Goal: Contribute content

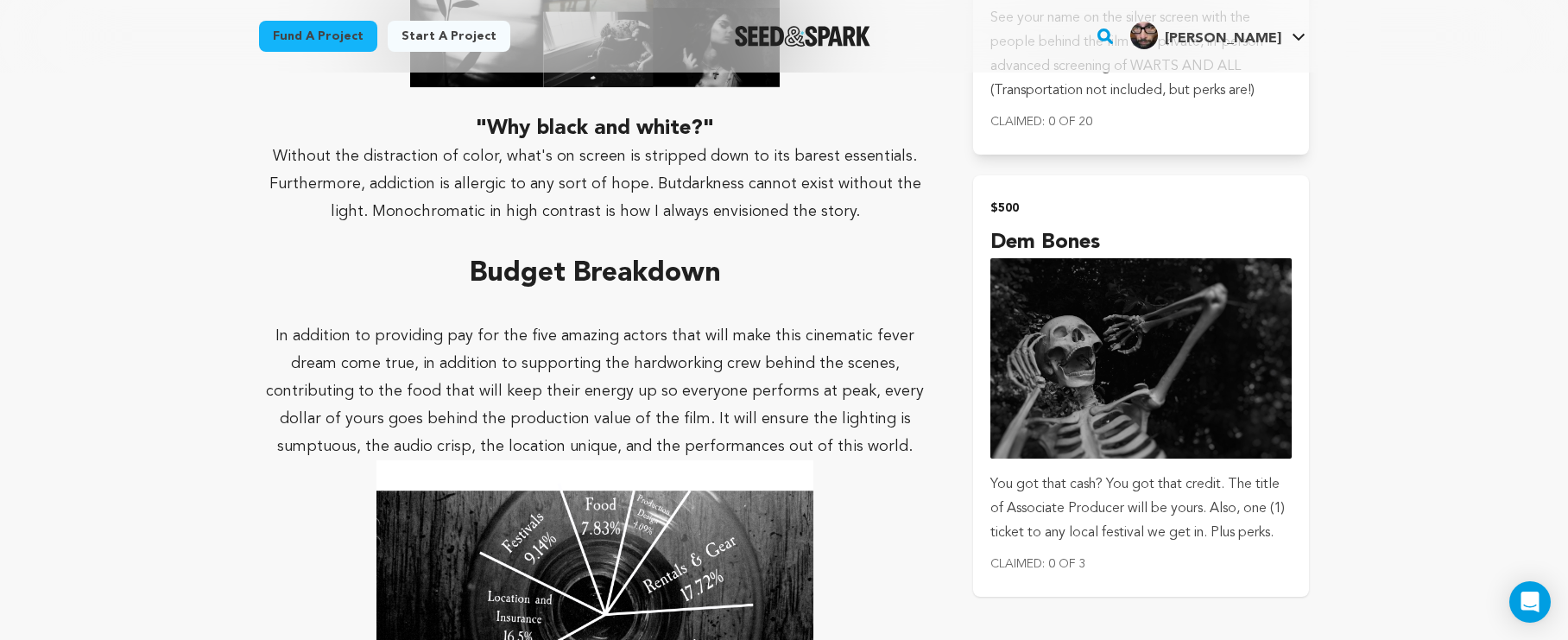
scroll to position [3107, 0]
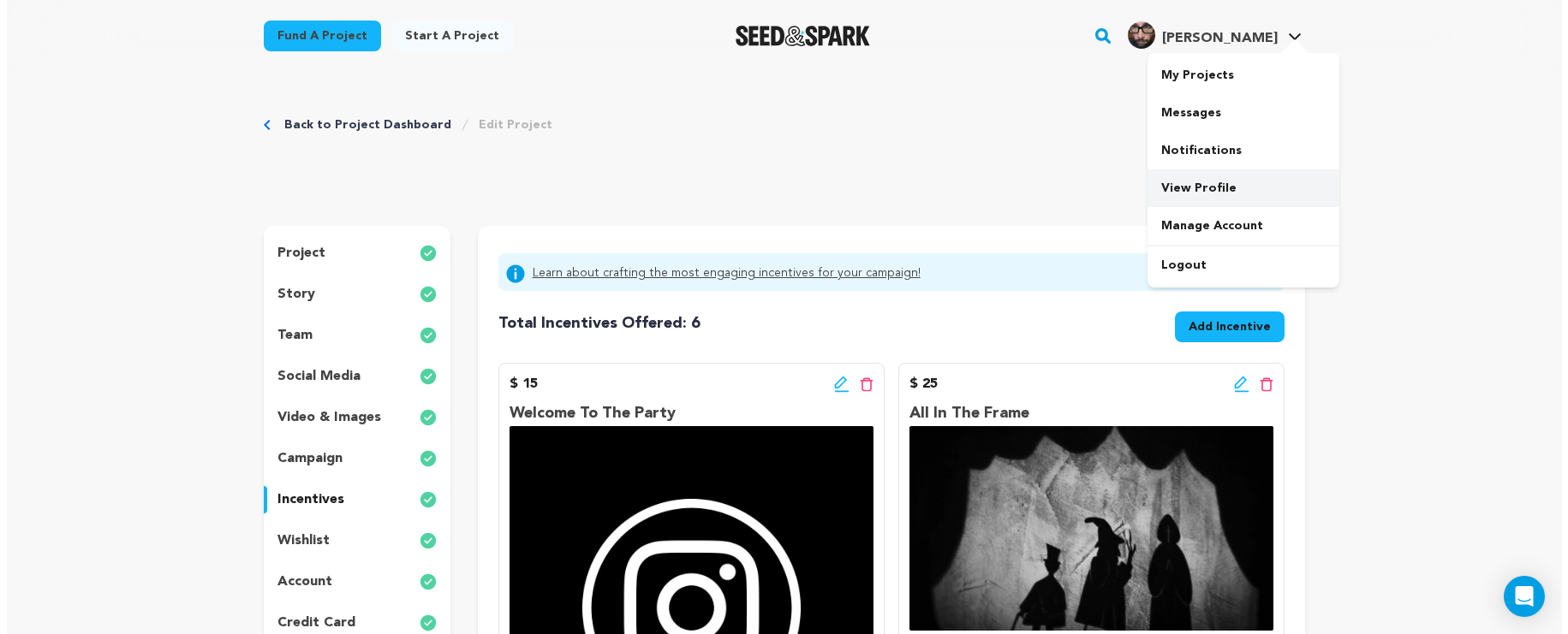
scroll to position [177, 0]
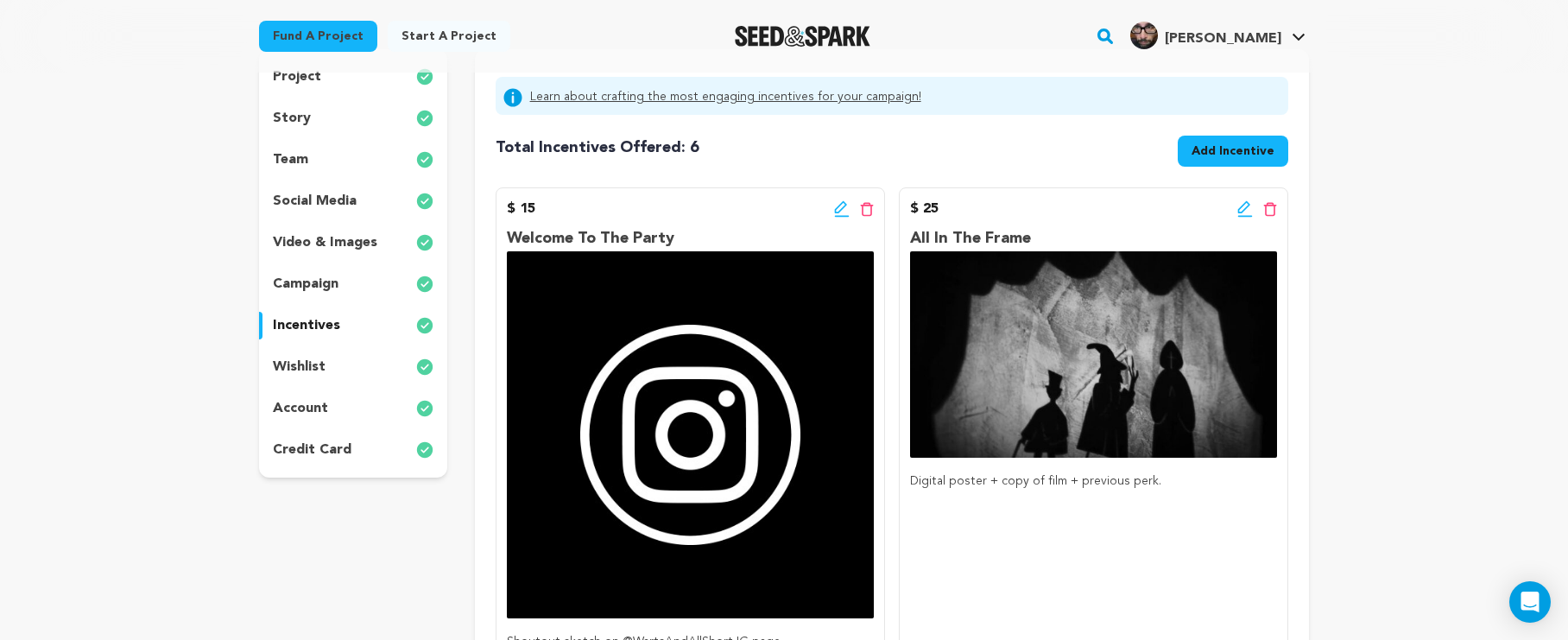
click at [1240, 207] on icon at bounding box center [1245, 209] width 15 height 17
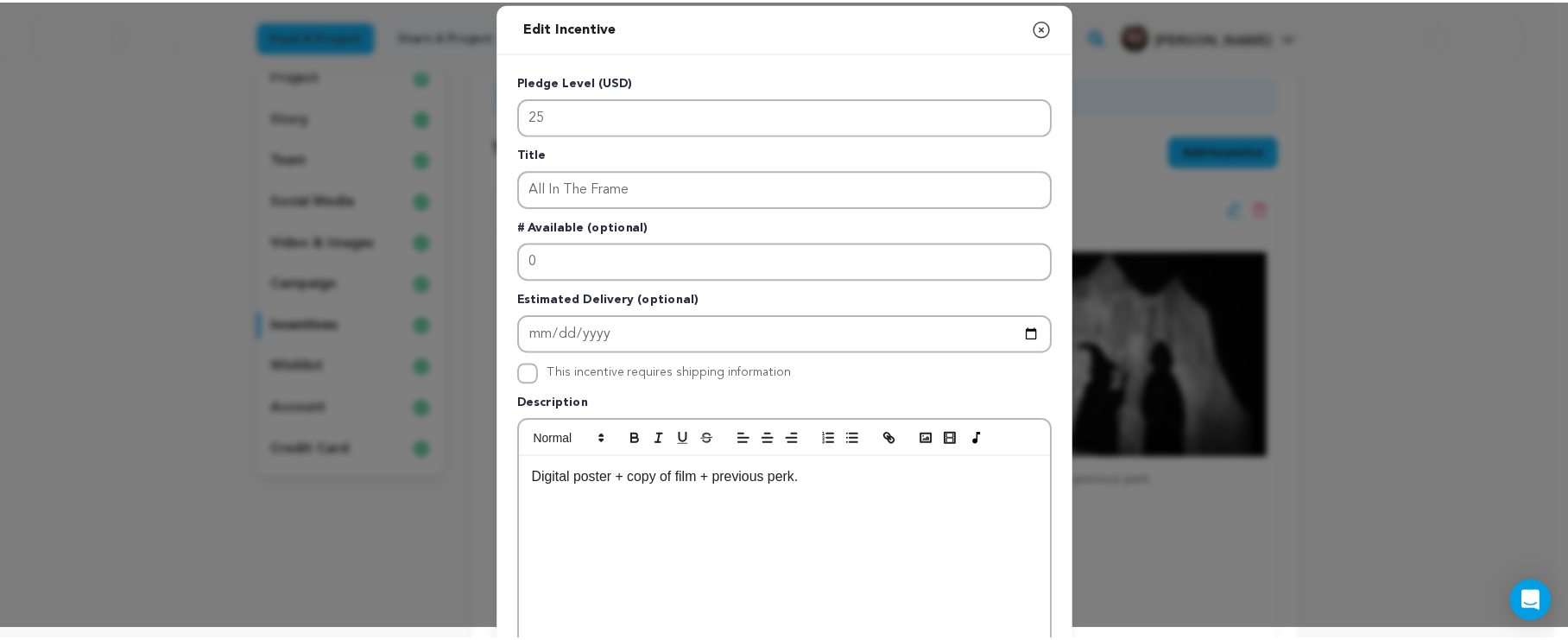
scroll to position [0, 0]
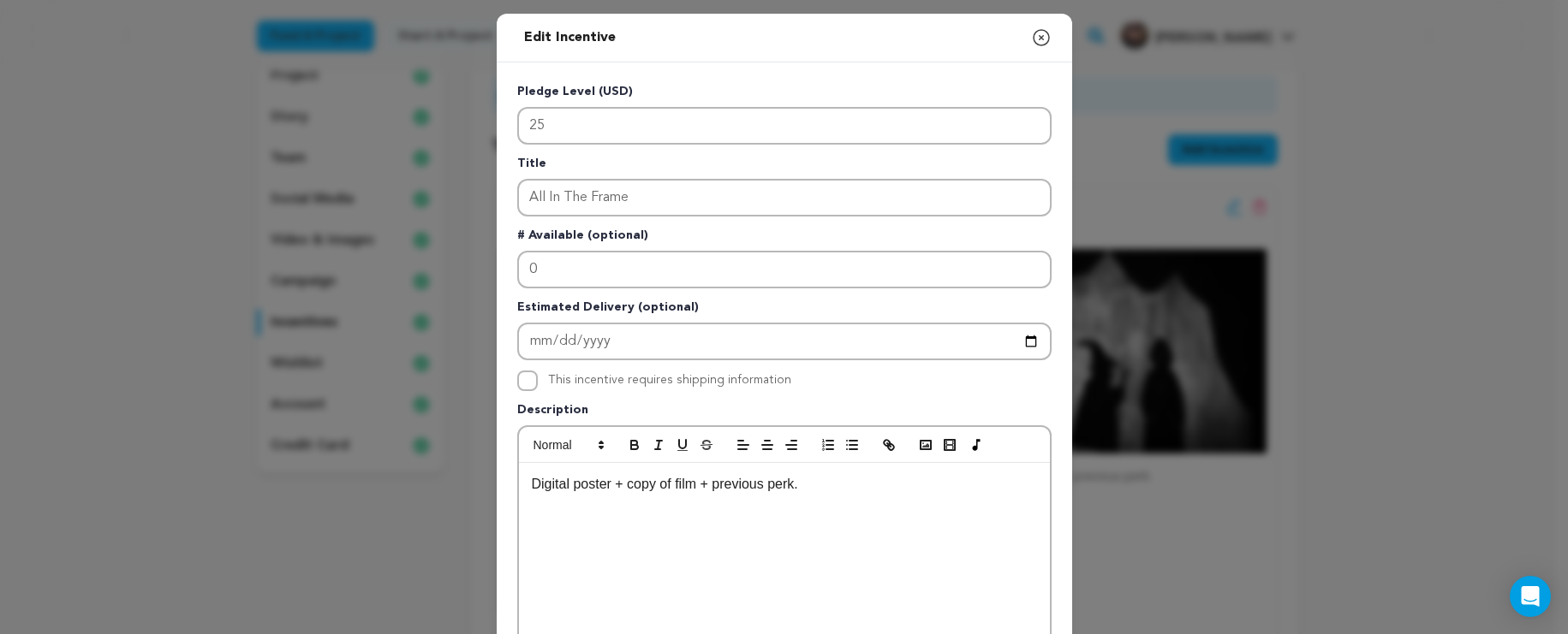
click at [1036, 41] on icon "button" at bounding box center [1041, 38] width 21 height 21
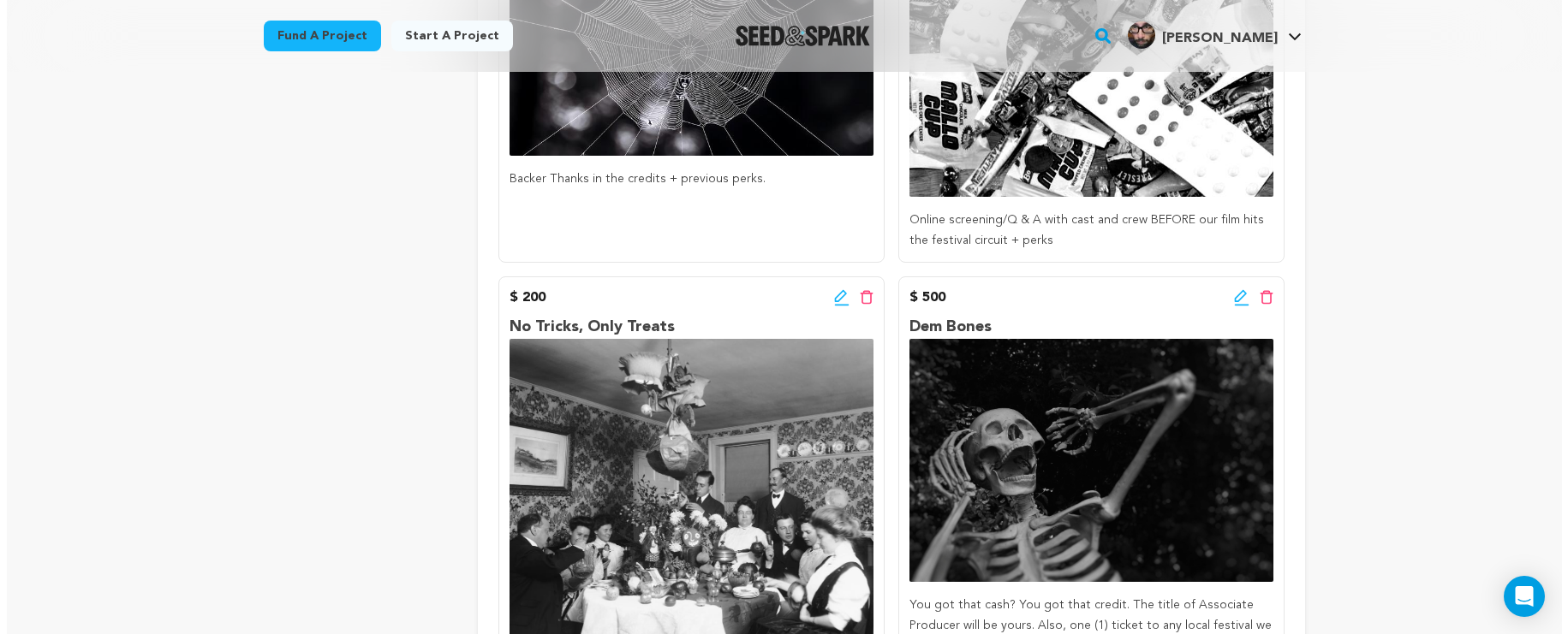
scroll to position [1061, 0]
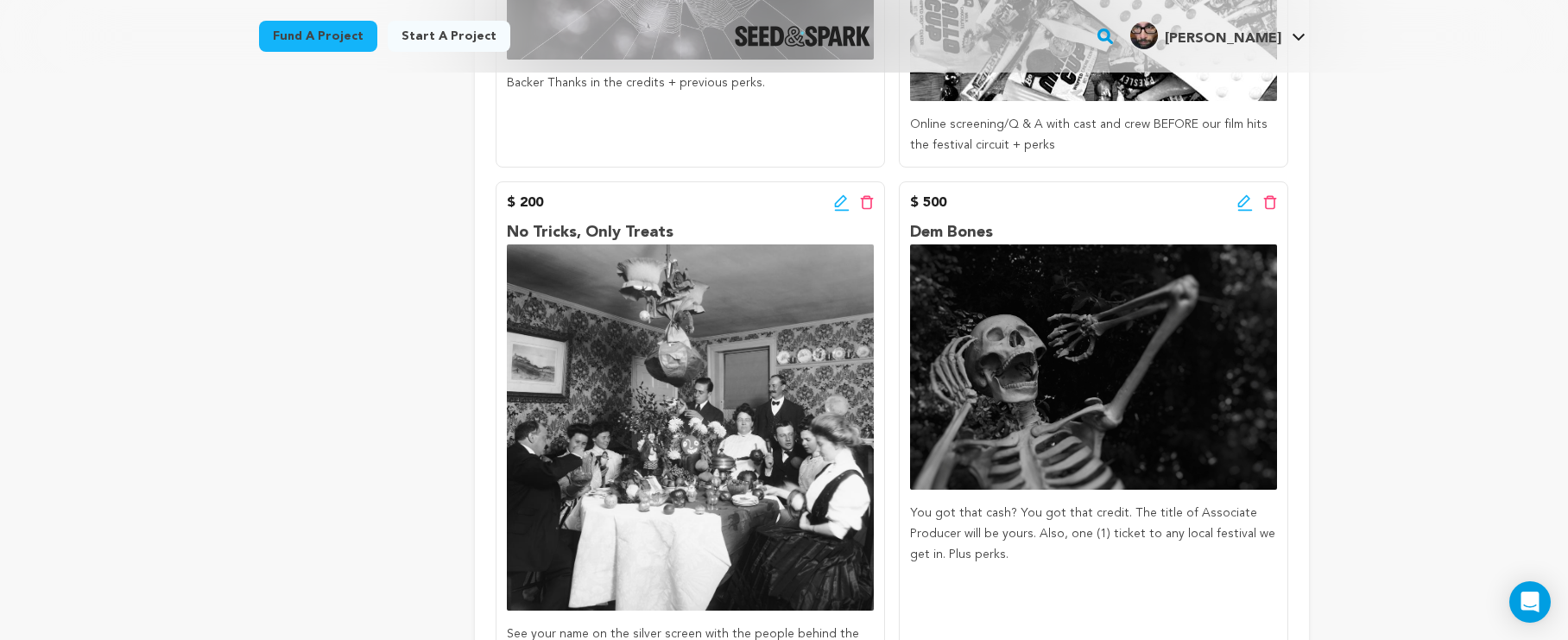
click at [1244, 205] on icon at bounding box center [1245, 203] width 15 height 17
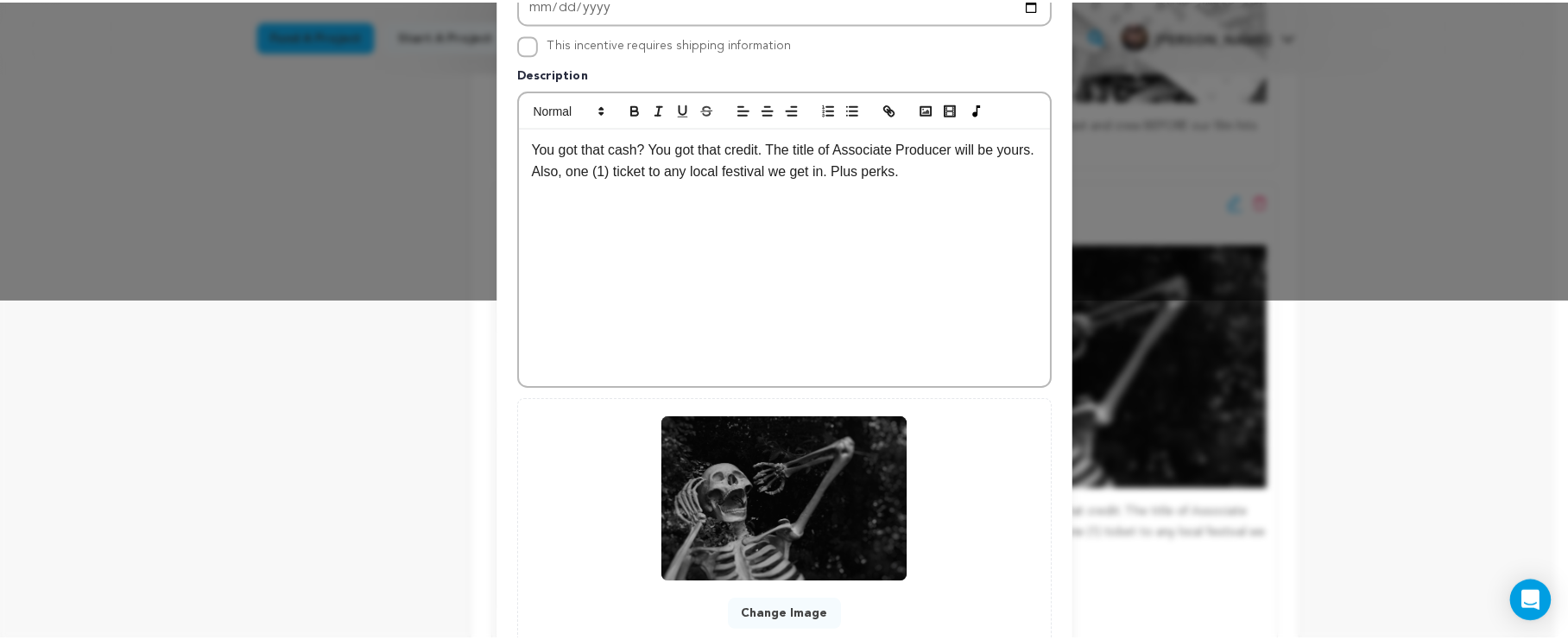
scroll to position [428, 0]
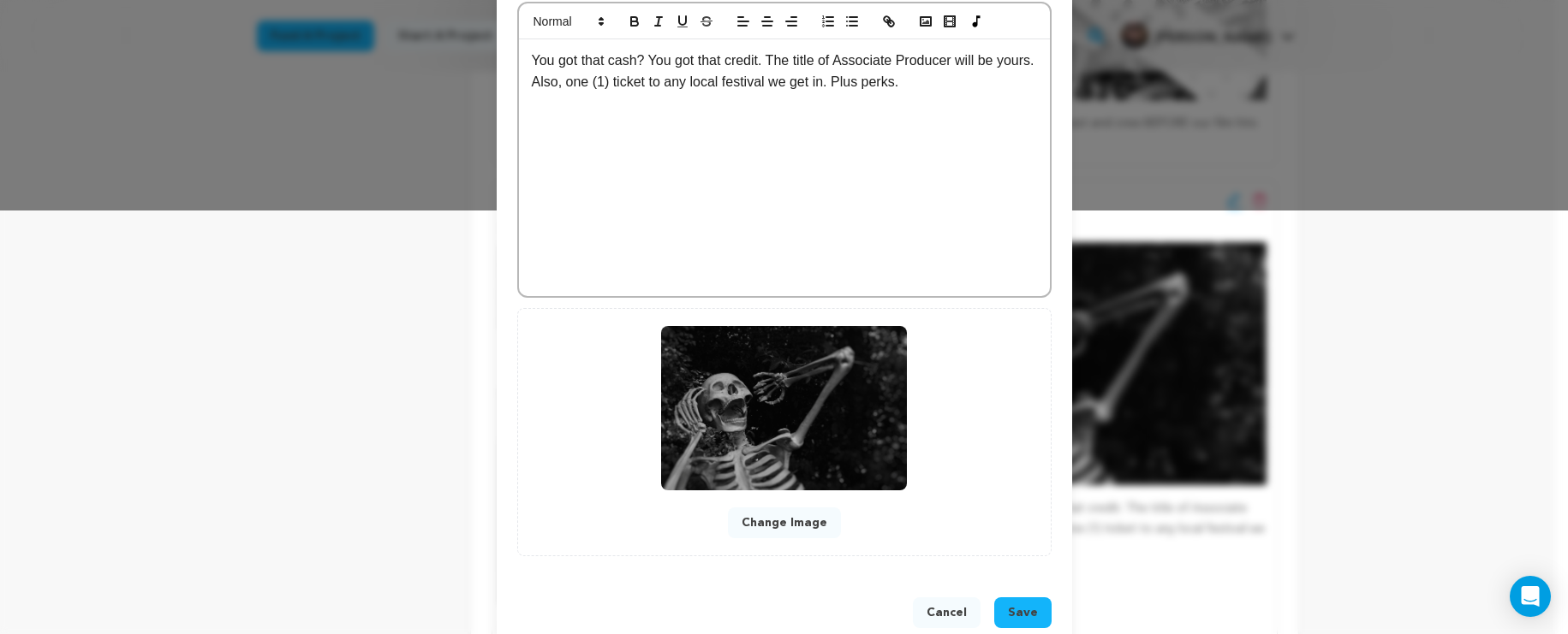
click at [800, 517] on button "Change Image" at bounding box center [784, 523] width 113 height 30
click at [939, 614] on button "Cancel" at bounding box center [946, 612] width 68 height 30
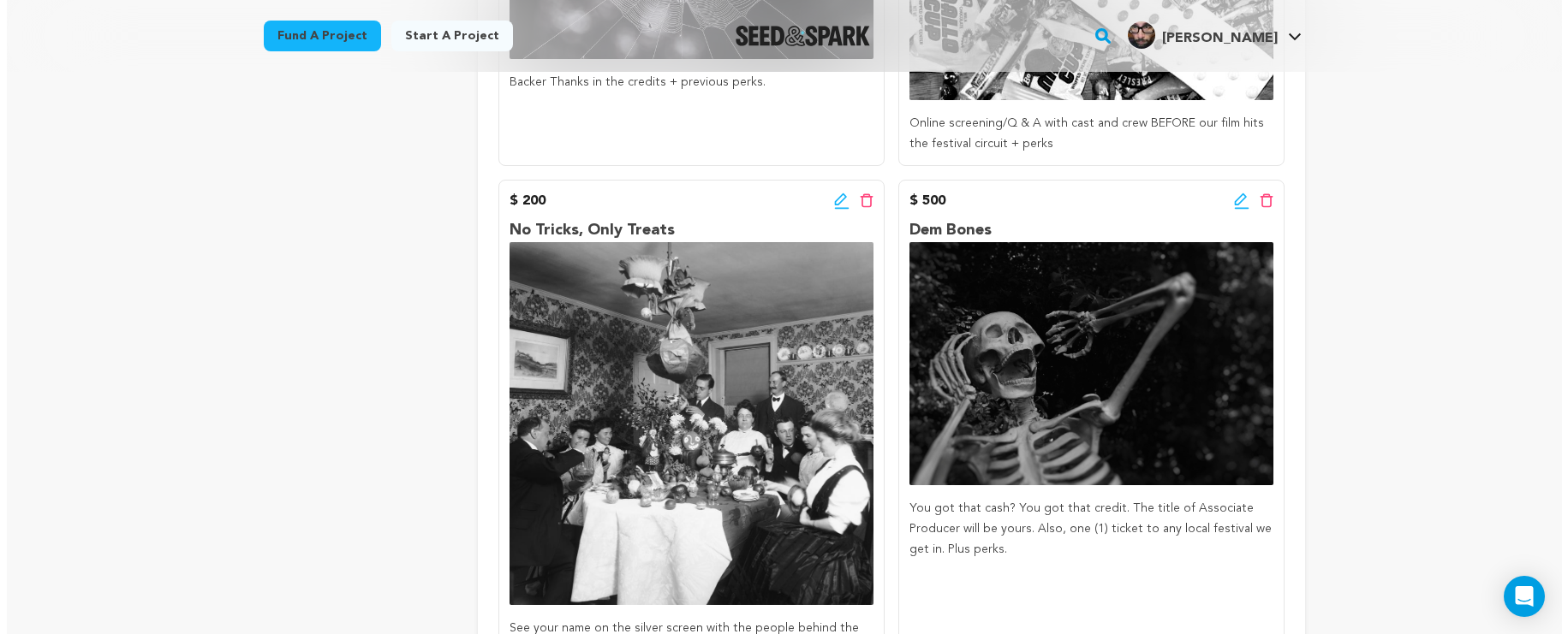
scroll to position [1072, 0]
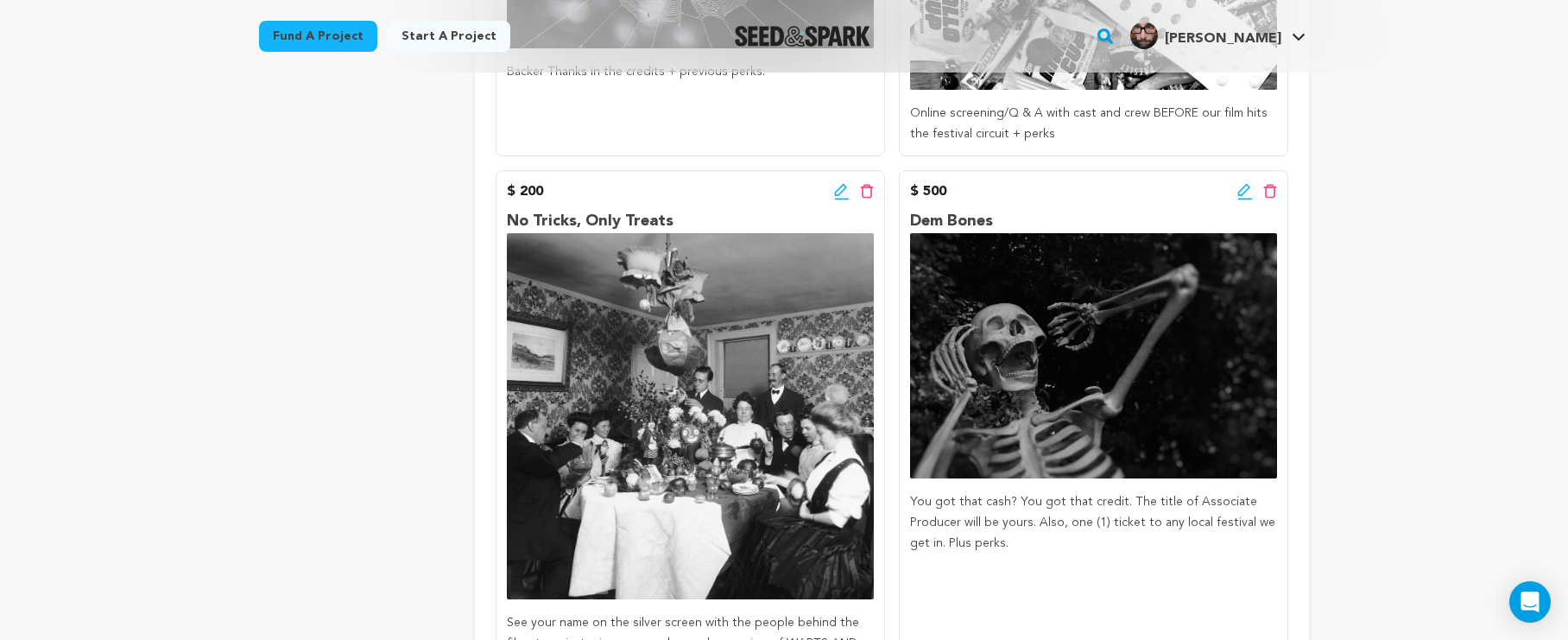
click at [1251, 185] on icon at bounding box center [1245, 192] width 15 height 17
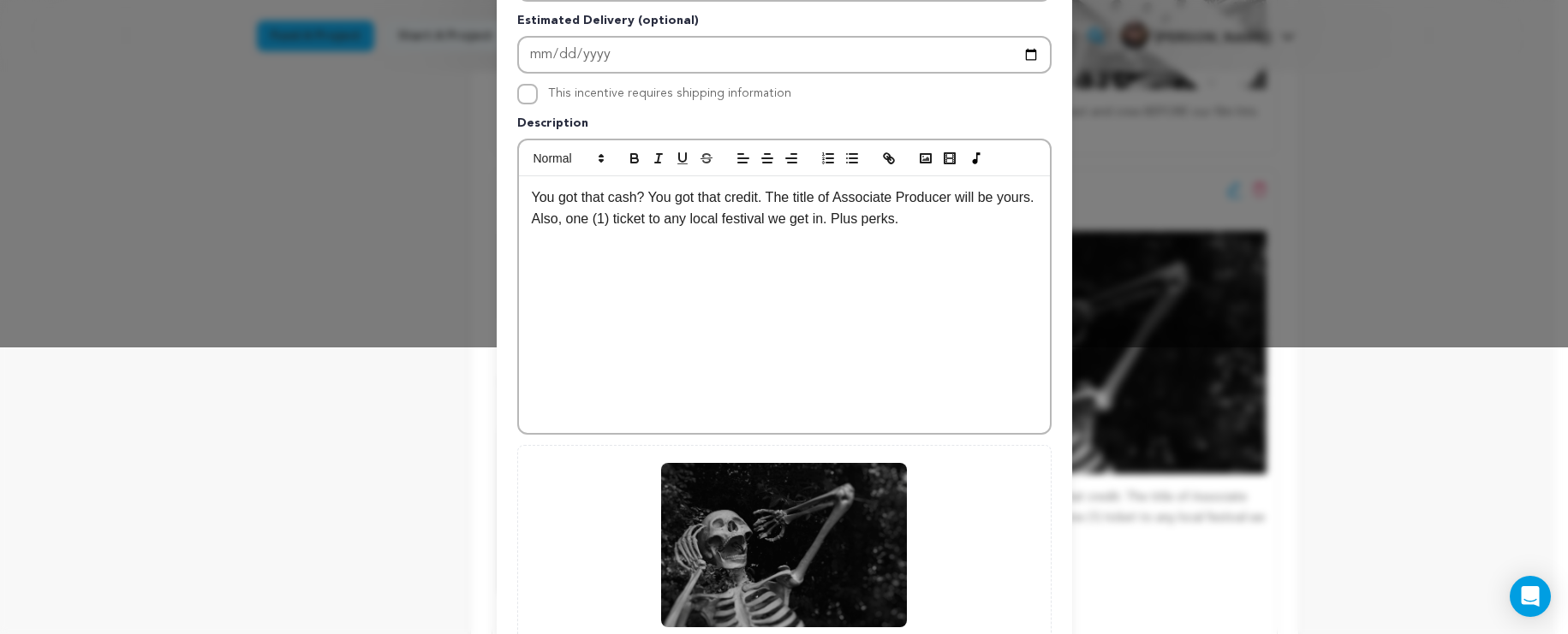
scroll to position [460, 0]
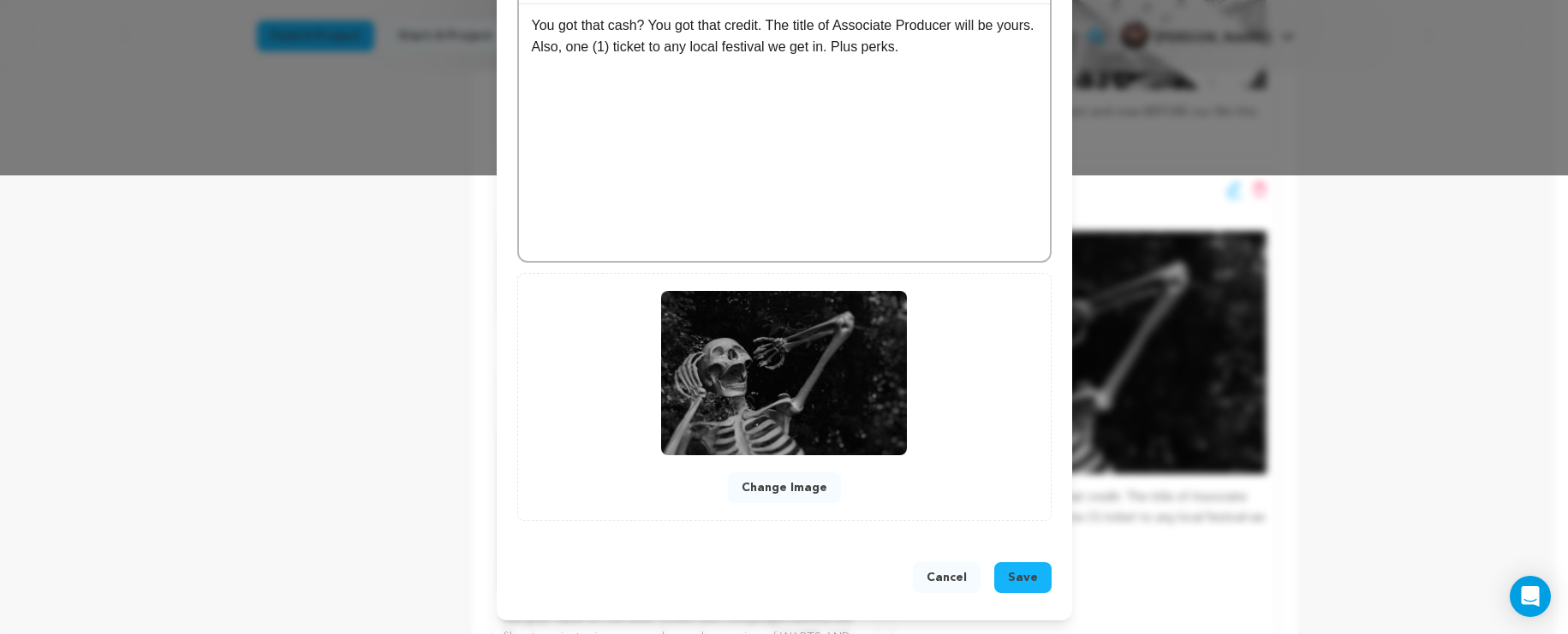
click at [820, 498] on button "Change Image" at bounding box center [784, 487] width 113 height 30
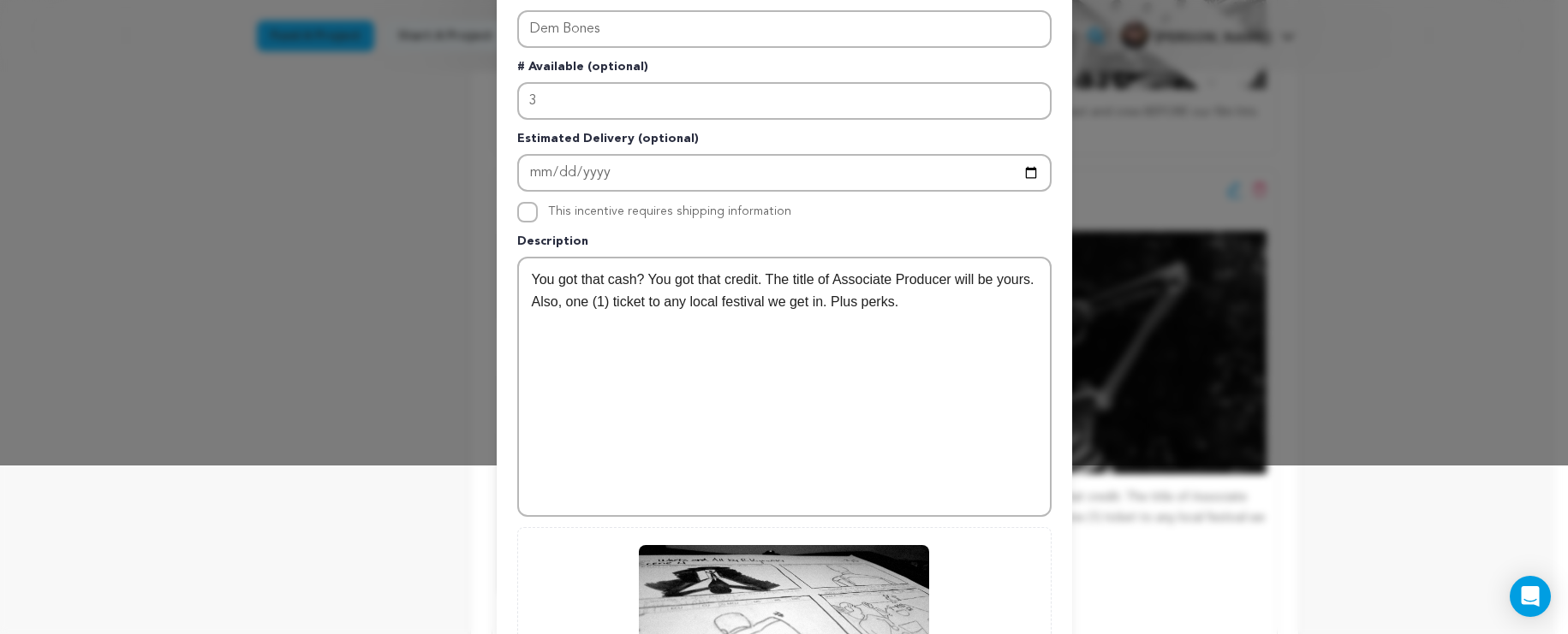
scroll to position [80, 0]
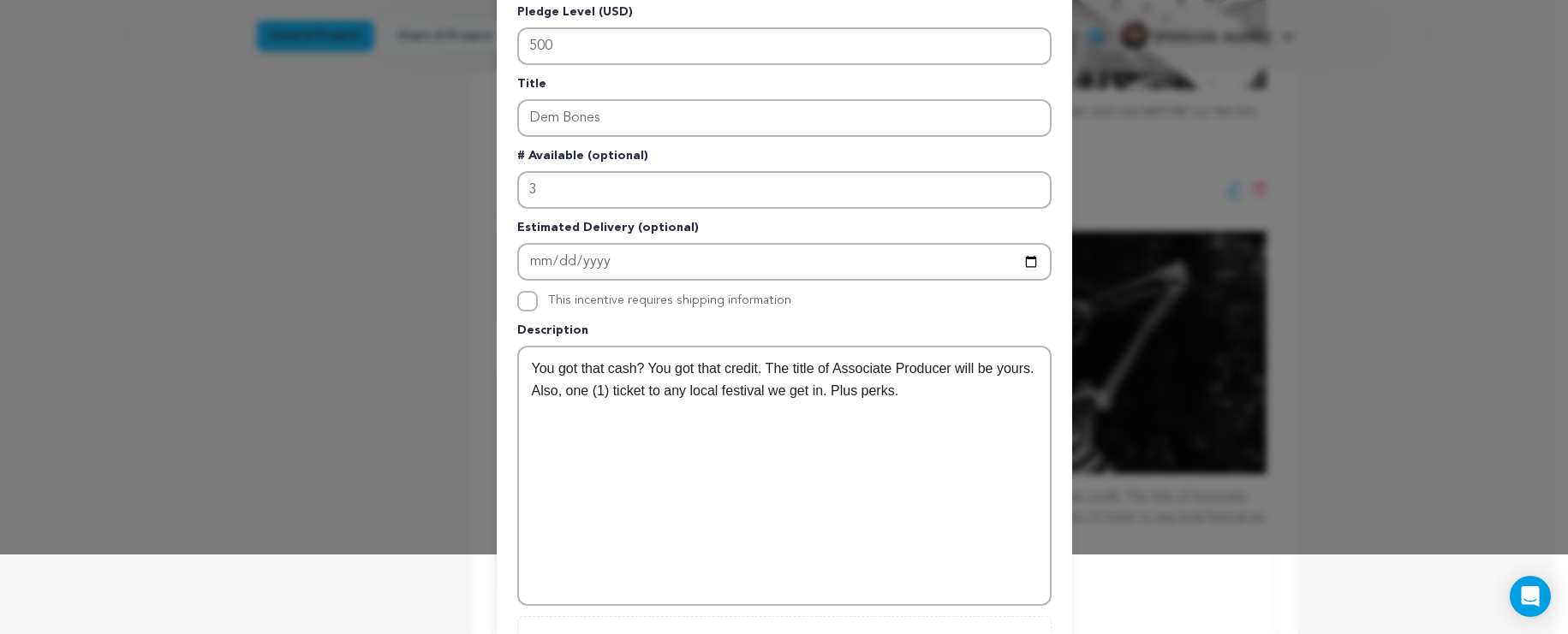
click at [924, 400] on div "You got that cash? You got that credit. The title of Associate Producer will be…" at bounding box center [784, 476] width 531 height 257
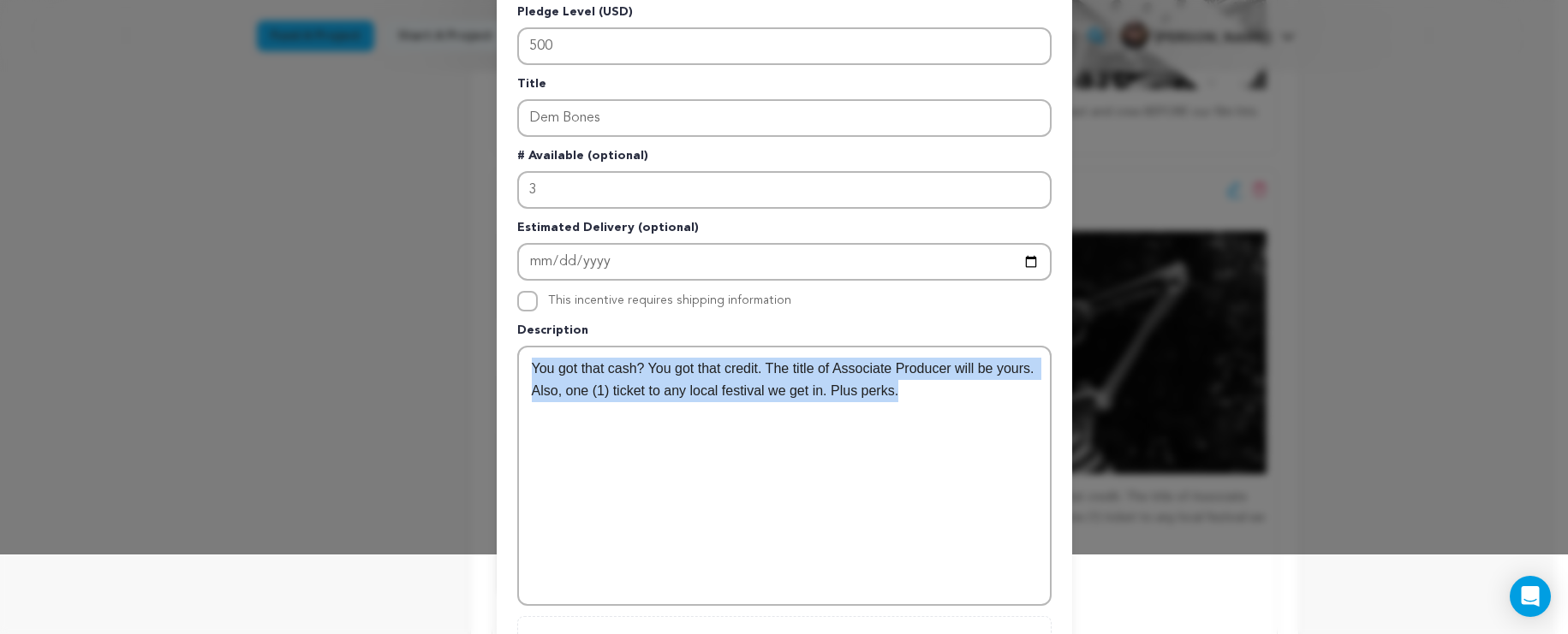
drag, startPoint x: 958, startPoint y: 398, endPoint x: 469, endPoint y: 326, distance: 494.3
click at [469, 326] on div "Edit Incentive Close modal Pledge Level (USD) 500 Title Dem Bones # Available (…" at bounding box center [784, 448] width 1568 height 1057
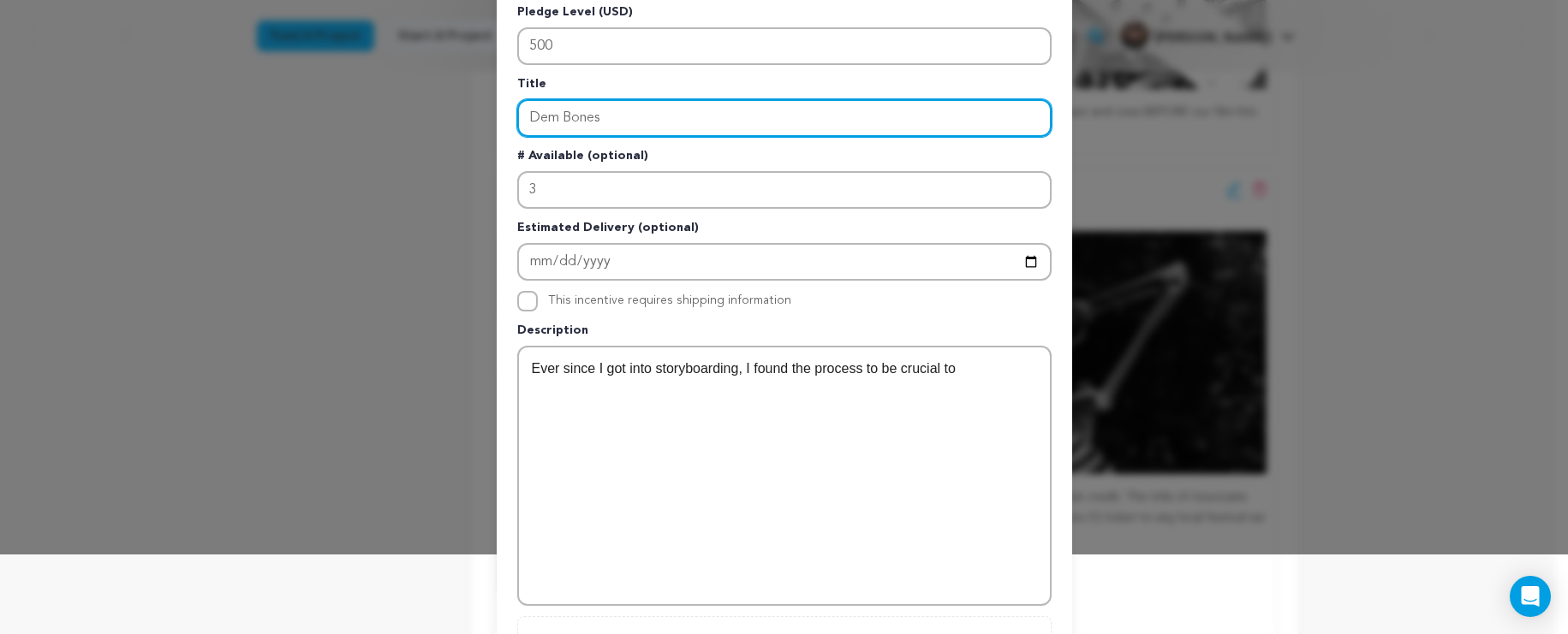
click at [658, 128] on input "Dem Bones" at bounding box center [784, 118] width 534 height 38
drag, startPoint x: 662, startPoint y: 123, endPoint x: 402, endPoint y: 72, distance: 265.0
click at [402, 72] on div "Edit Incentive Close modal Pledge Level (USD) 500 Title Dem Bones # Available (…" at bounding box center [784, 448] width 1568 height 1057
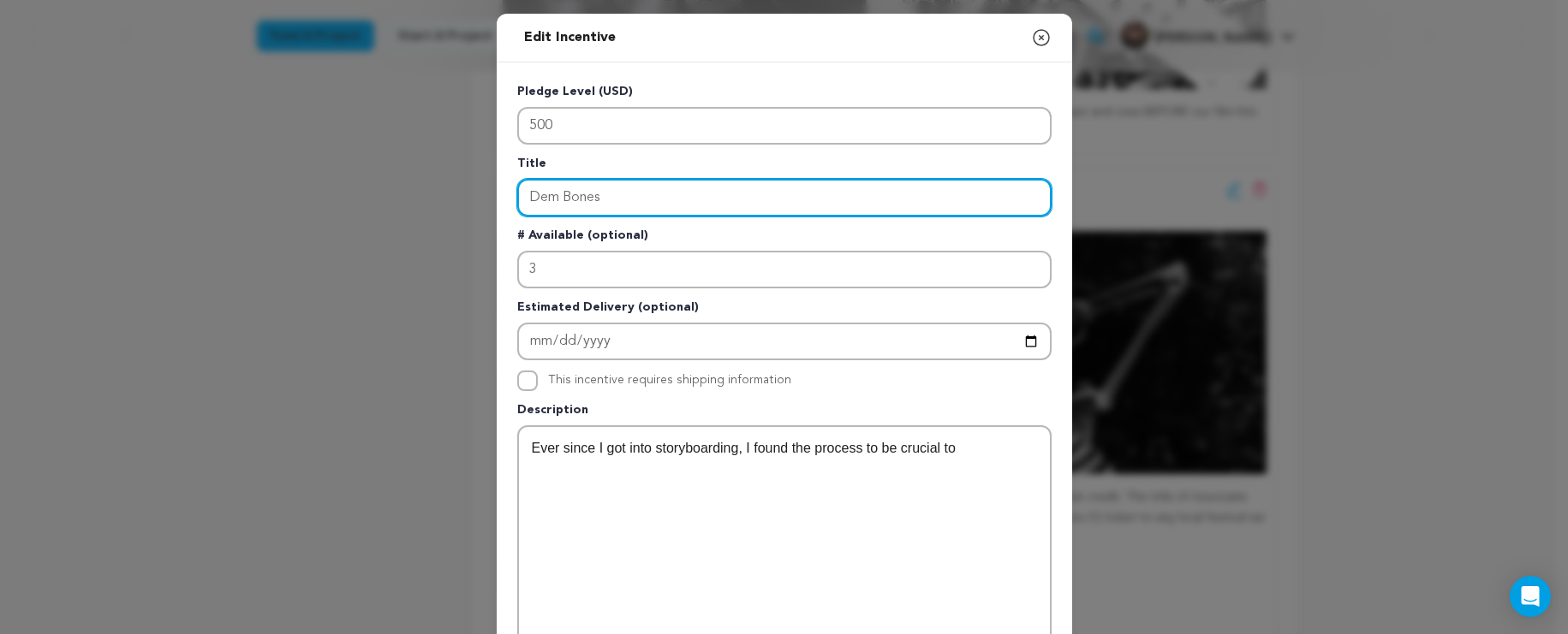
scroll to position [10, 0]
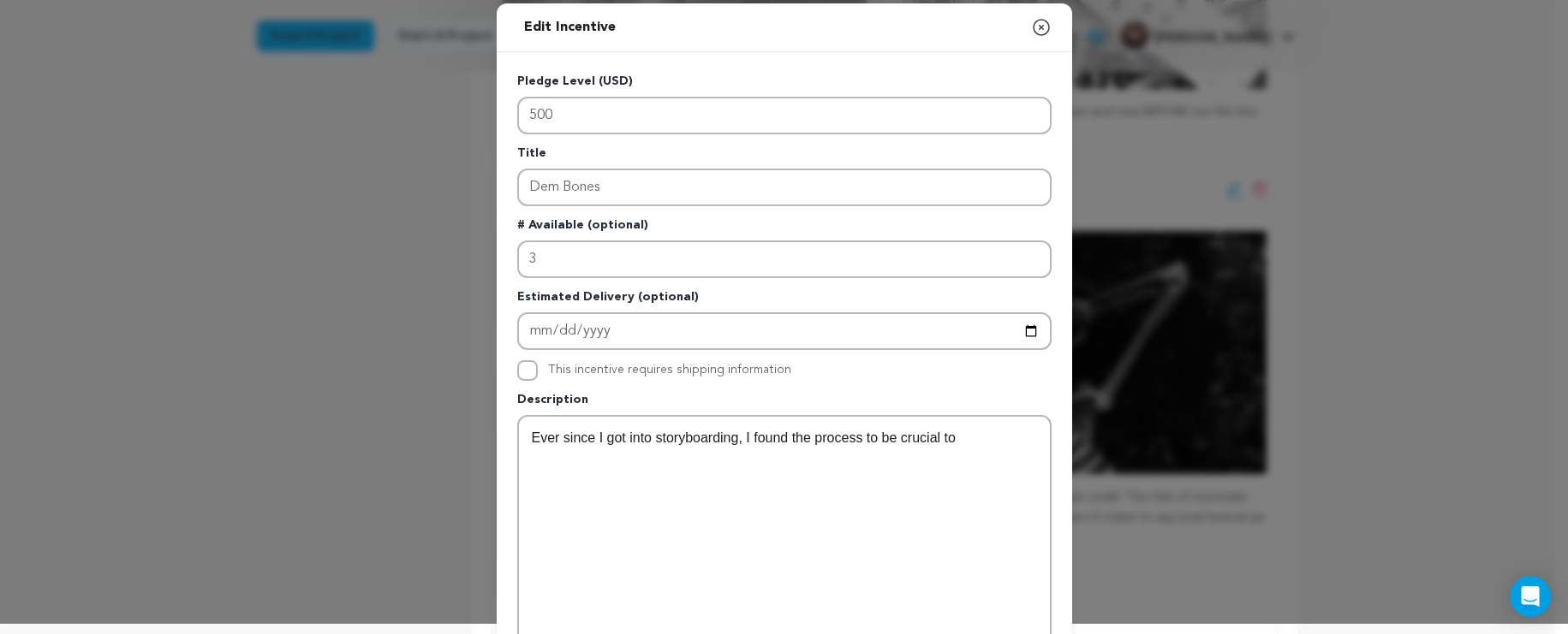
click at [784, 419] on div "Ever since I got into storyboarding, I found the process to be crucial to" at bounding box center [784, 545] width 531 height 257
click at [890, 448] on div "Ever since I got into storyboarding, I found the process to be crucial to" at bounding box center [784, 545] width 531 height 257
drag, startPoint x: 987, startPoint y: 439, endPoint x: 511, endPoint y: 428, distance: 476.1
click at [517, 428] on div "Ever since I got into storyboarding, I found the process to be crucial to" at bounding box center [784, 545] width 534 height 260
click at [521, 373] on input "This incentive requires shipping information" at bounding box center [528, 370] width 21 height 21
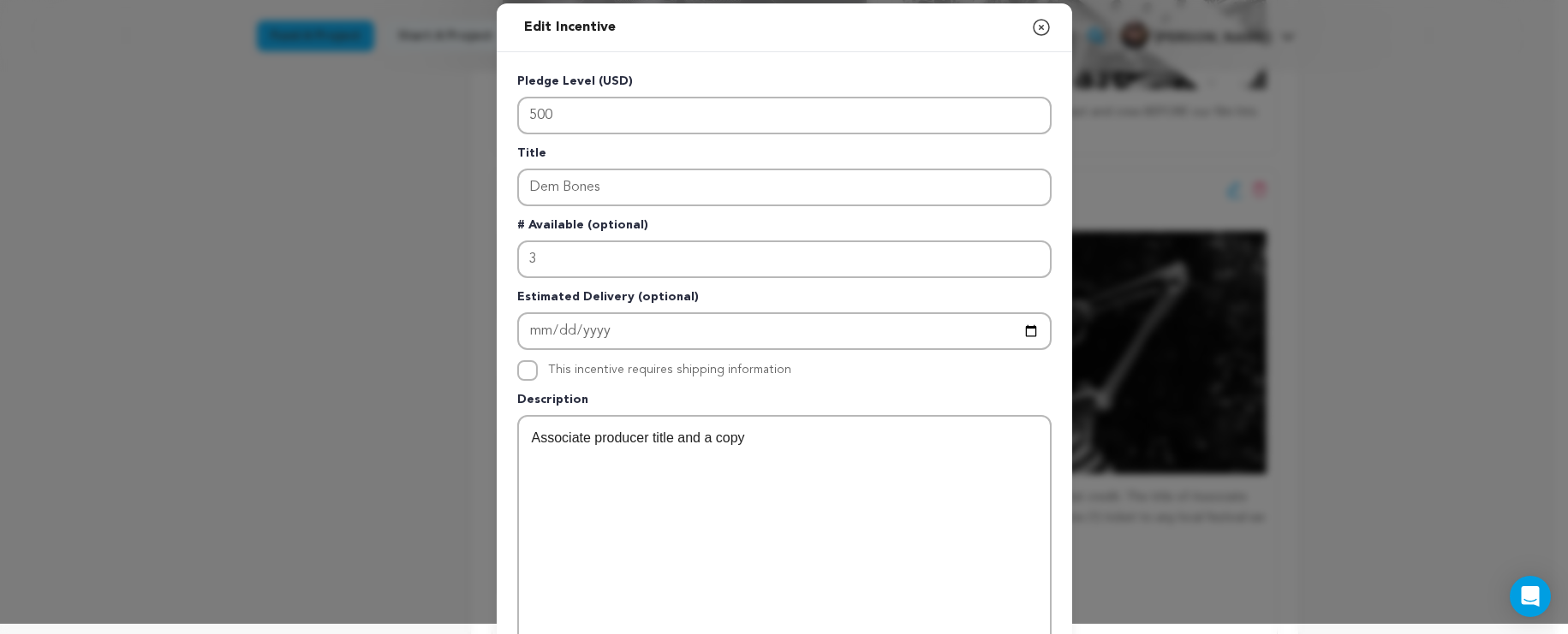
checkbox input "true"
click at [806, 453] on div "Associate producer title and a copy" at bounding box center [784, 545] width 531 height 257
drag, startPoint x: 770, startPoint y: 439, endPoint x: 717, endPoint y: 436, distance: 53.1
click at [716, 436] on p "Associate producer title and a copy" at bounding box center [784, 438] width 505 height 22
click at [751, 441] on p "Associate producer title and a signed copy of my original storyboard." at bounding box center [784, 438] width 505 height 22
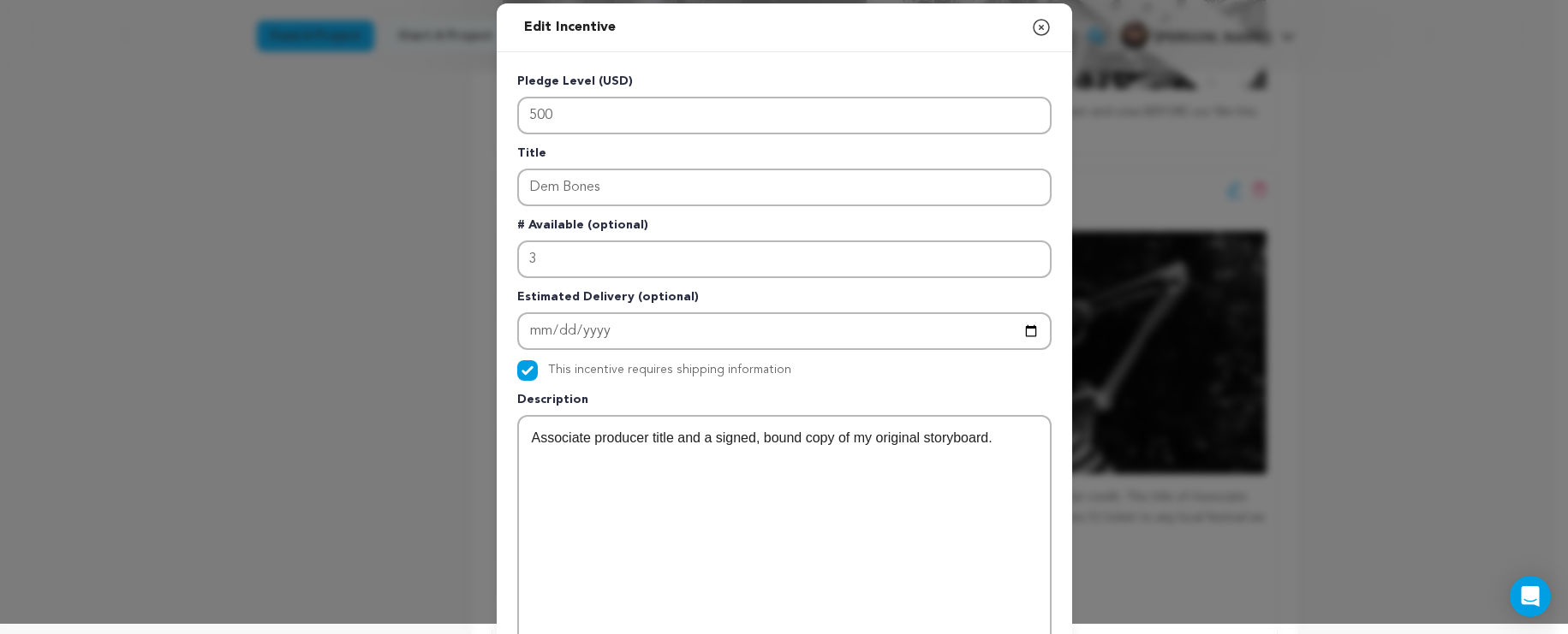
click at [1016, 430] on p "Associate producer title and a signed, bound copy of my original storyboard." at bounding box center [784, 438] width 505 height 22
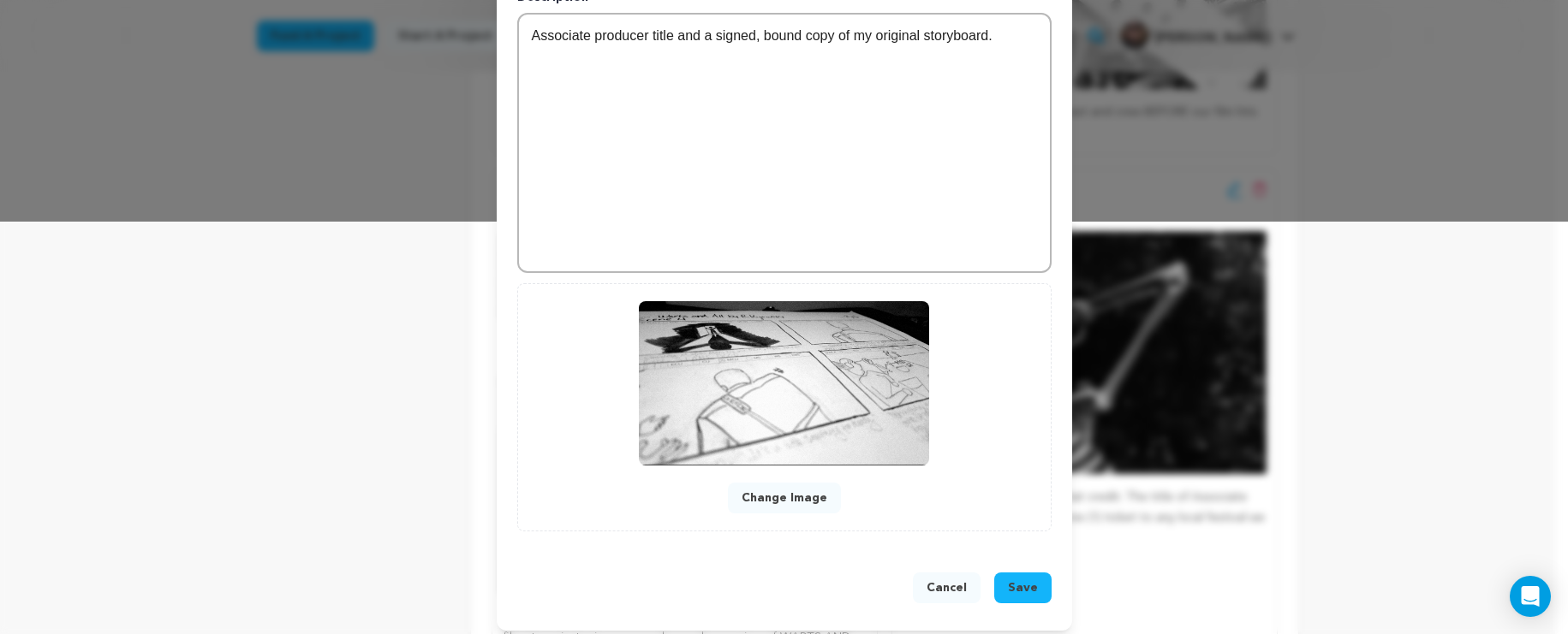
scroll to position [423, 0]
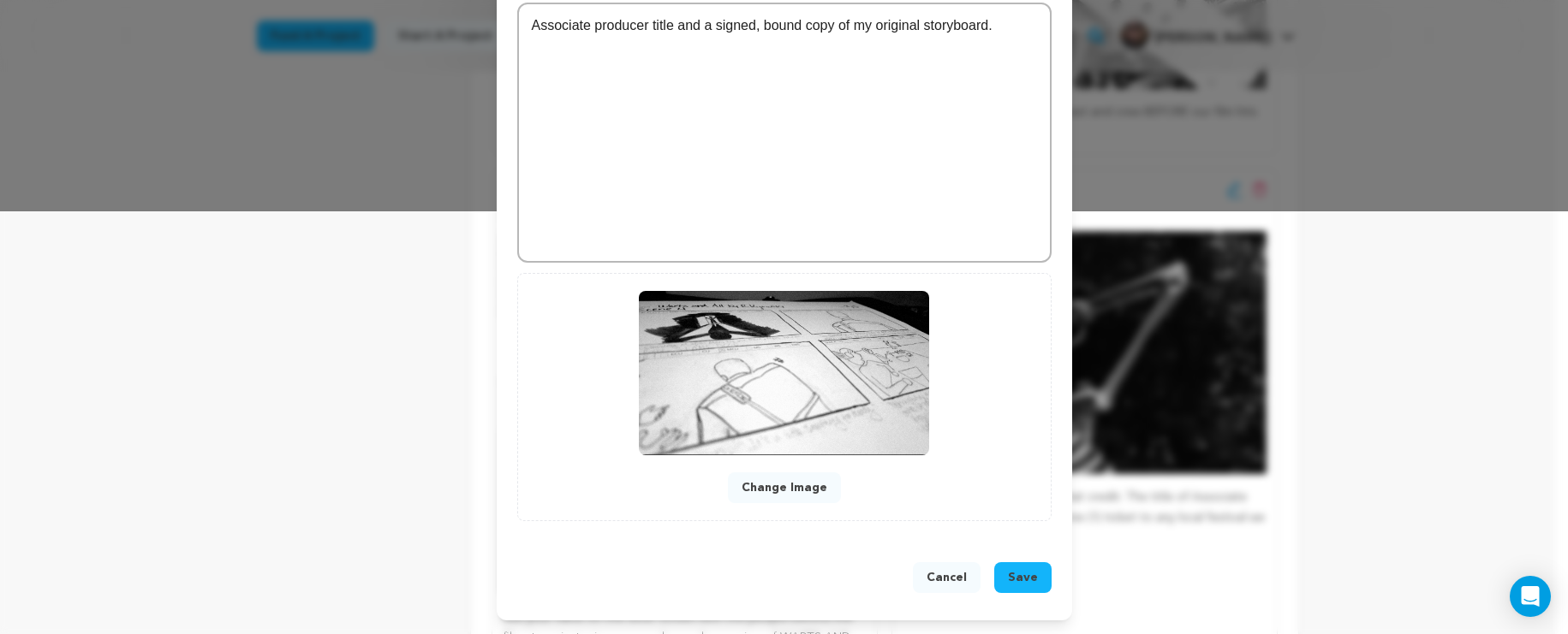
click at [1020, 575] on span "Save" at bounding box center [1022, 578] width 30 height 17
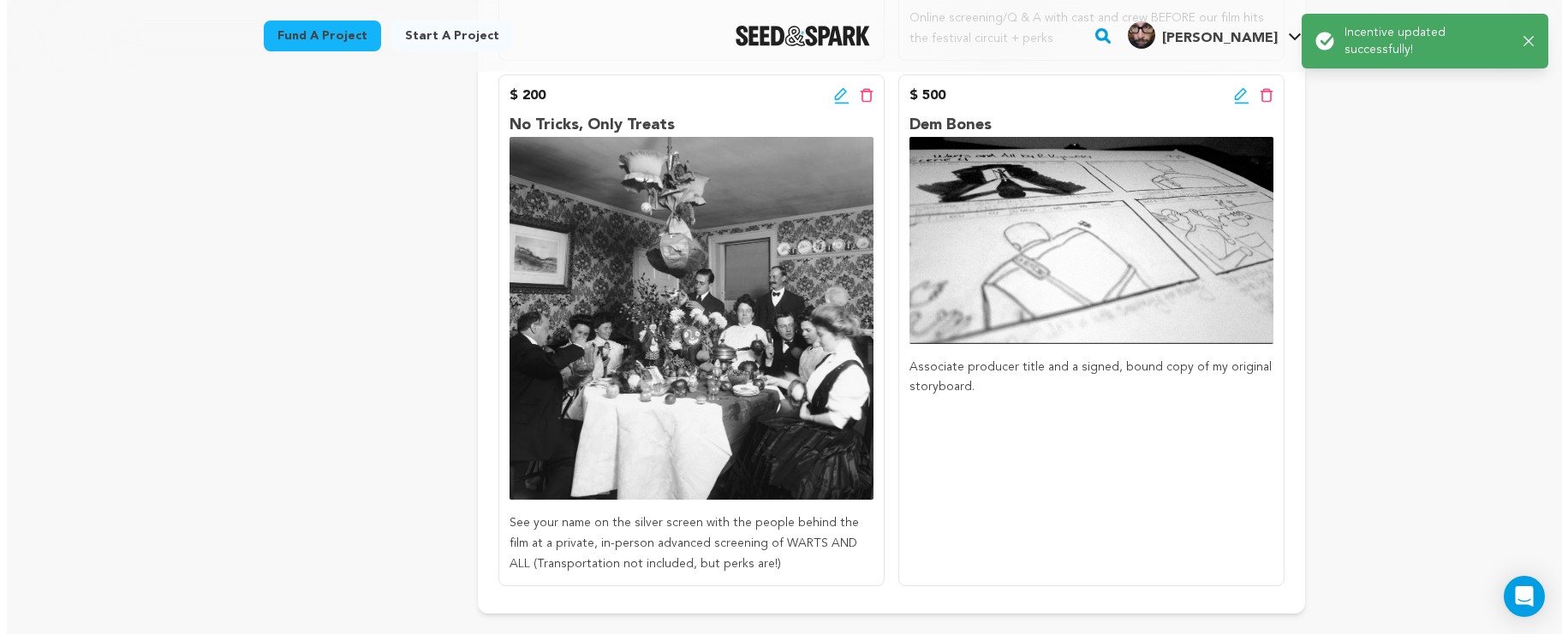
scroll to position [1065, 0]
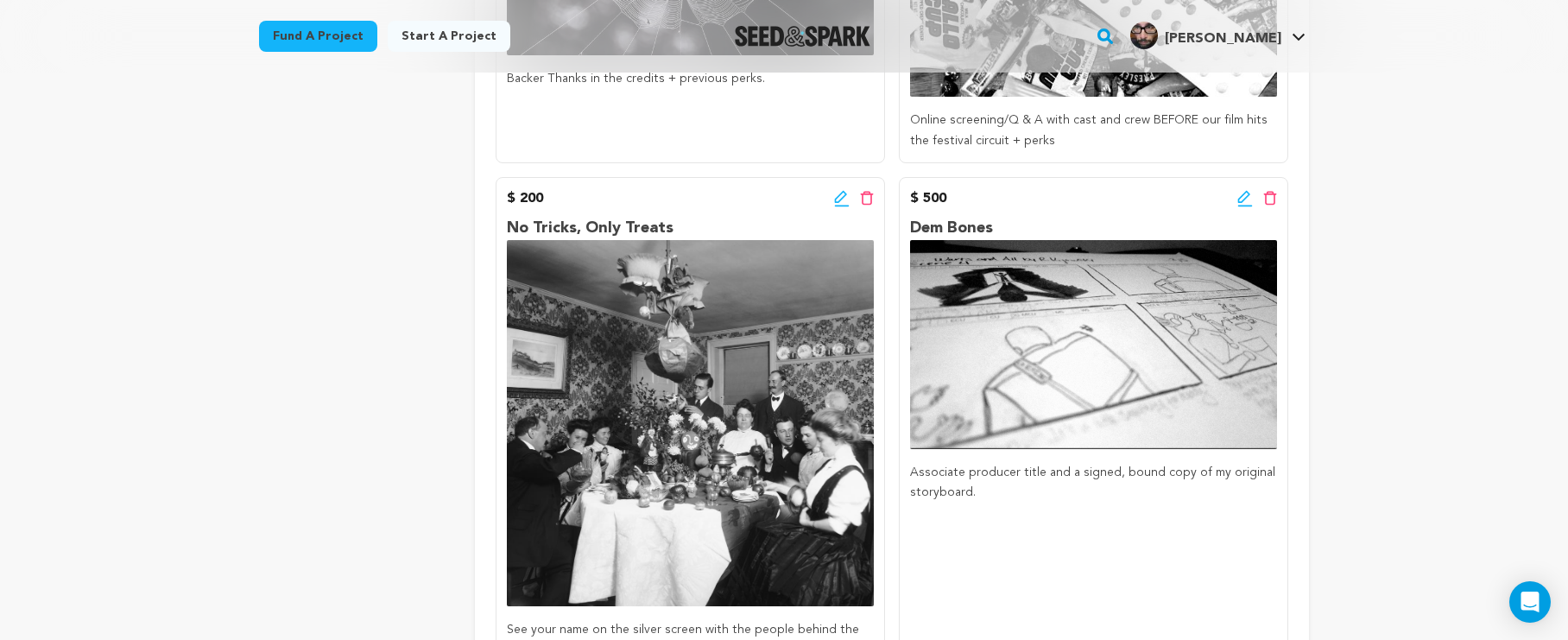
click at [1241, 195] on icon at bounding box center [1245, 199] width 15 height 17
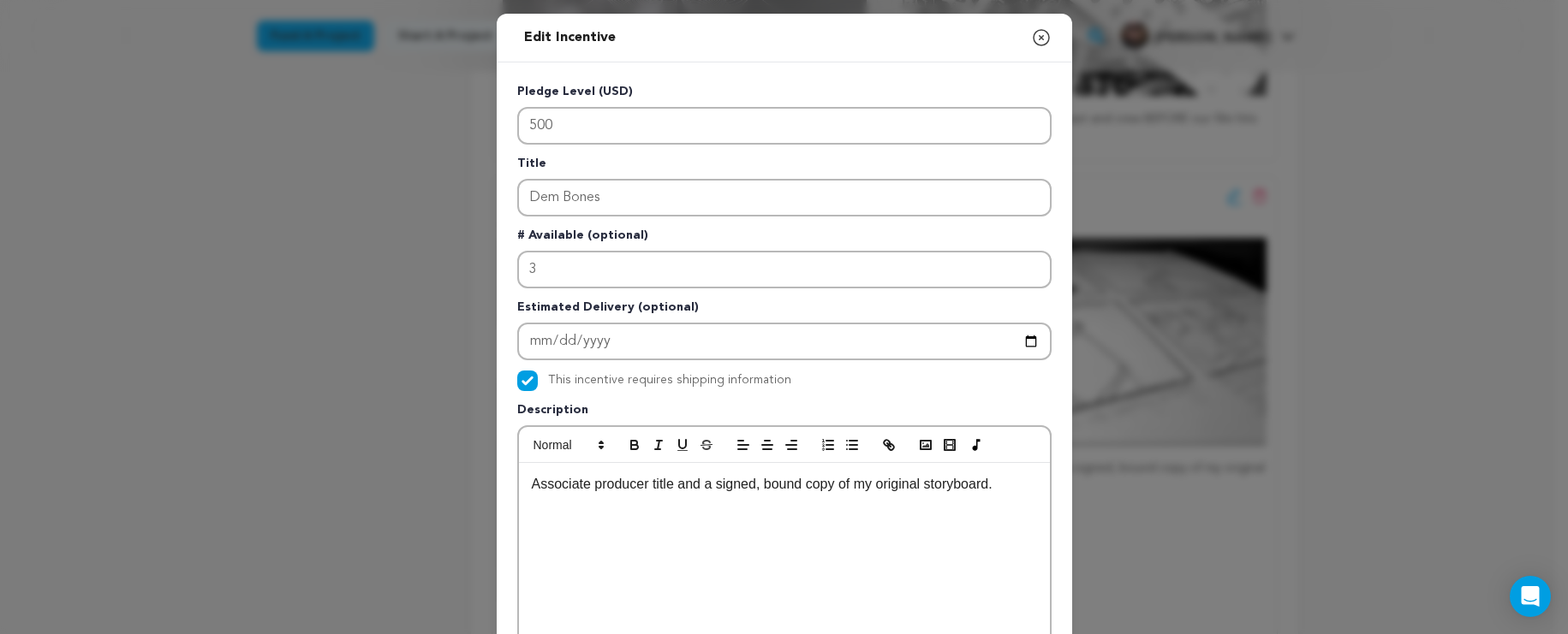
click at [672, 485] on p "Associate producer title and a signed, bound copy of my original storyboard." at bounding box center [784, 484] width 505 height 22
click at [920, 481] on p "Associate producer title and a signed, bound copy of my original storyboard." at bounding box center [784, 484] width 505 height 22
drag, startPoint x: 758, startPoint y: 485, endPoint x: 715, endPoint y: 485, distance: 43.0
click at [715, 485] on p "Associate producer title and a signed, bound copy of my original storyboard." at bounding box center [784, 484] width 505 height 22
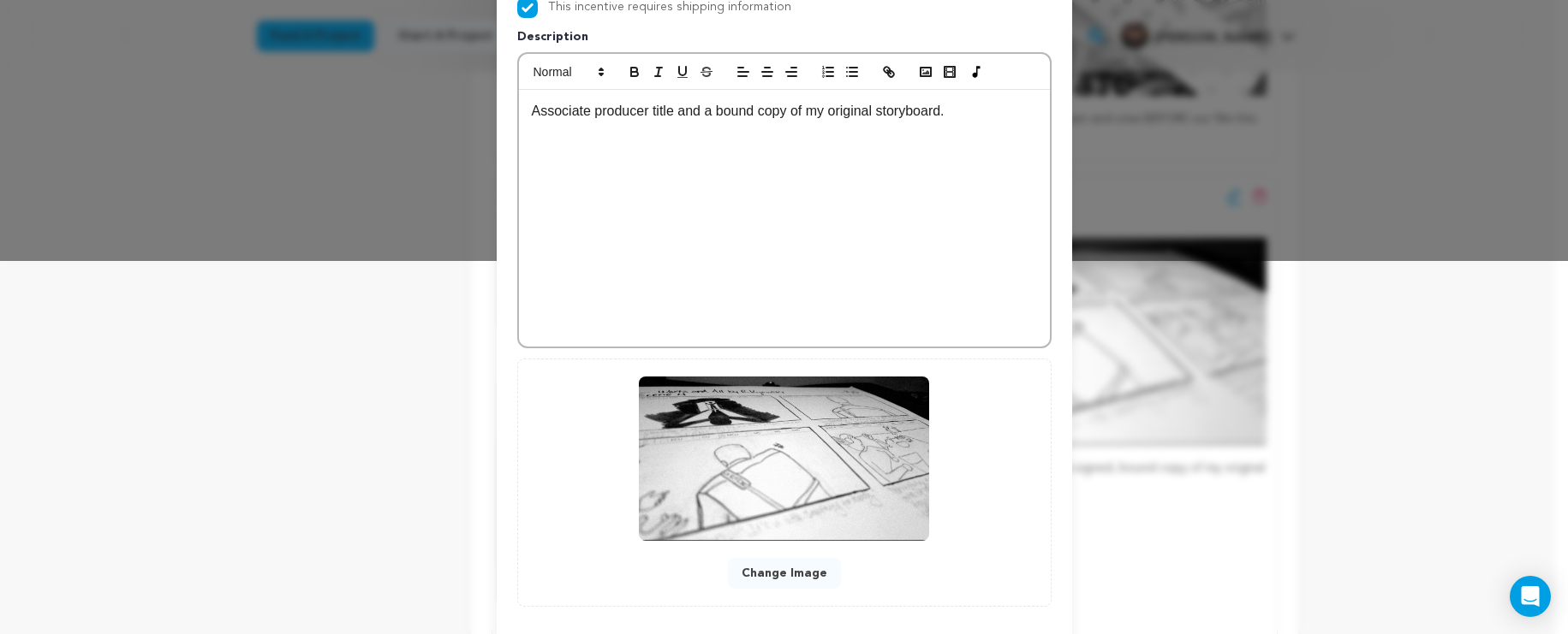
scroll to position [460, 0]
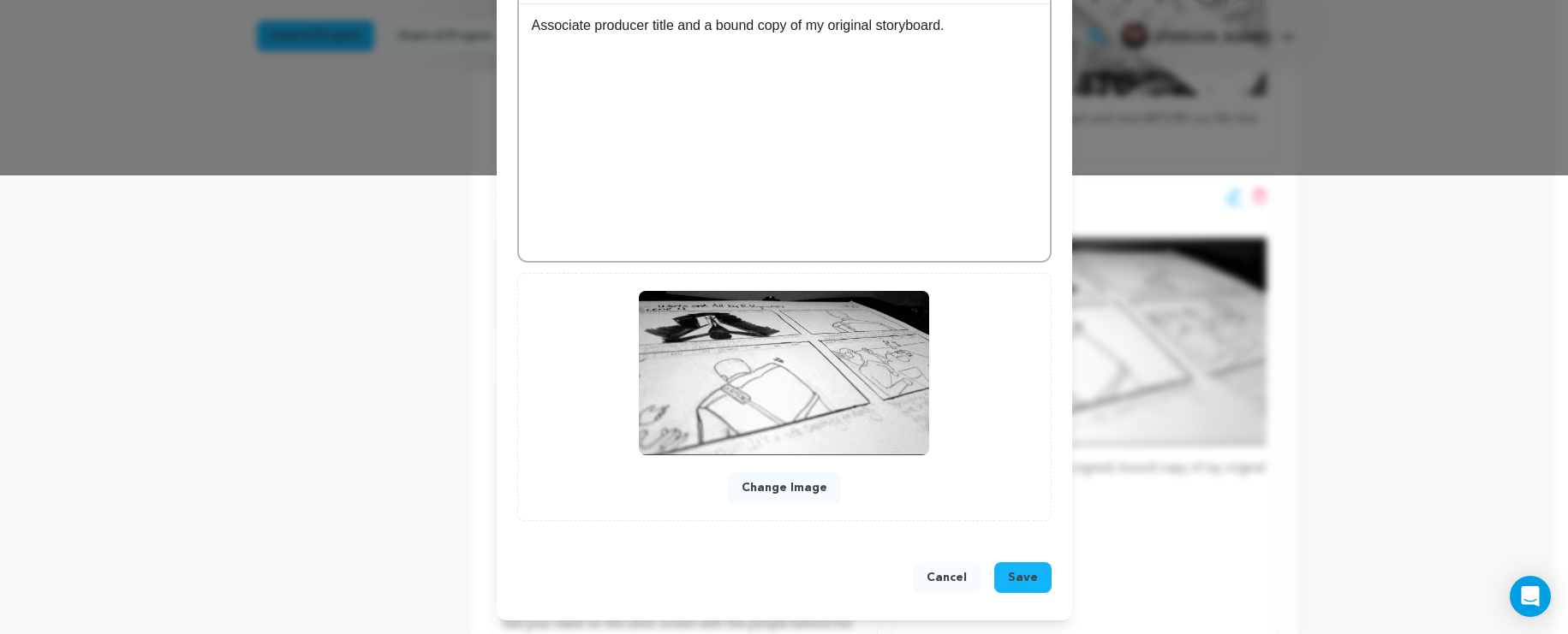
click at [1000, 580] on button "Save" at bounding box center [1023, 578] width 57 height 30
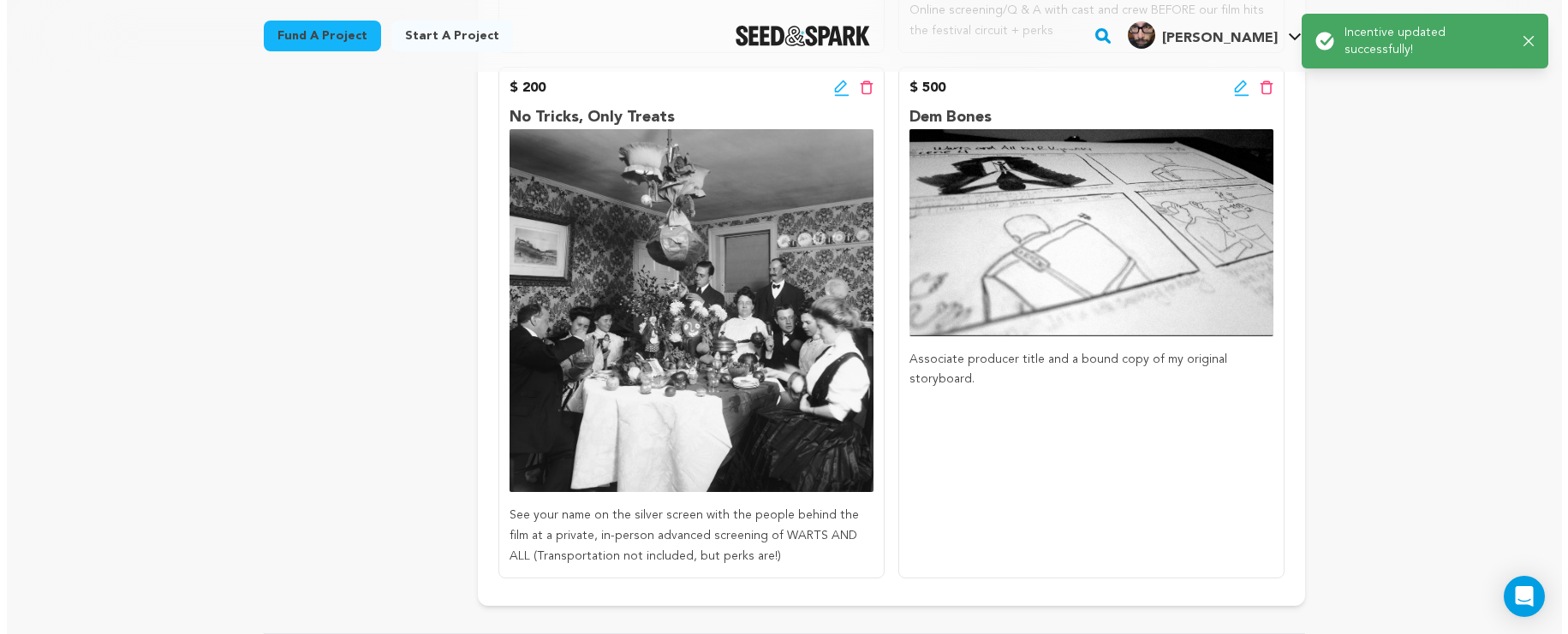
scroll to position [999, 0]
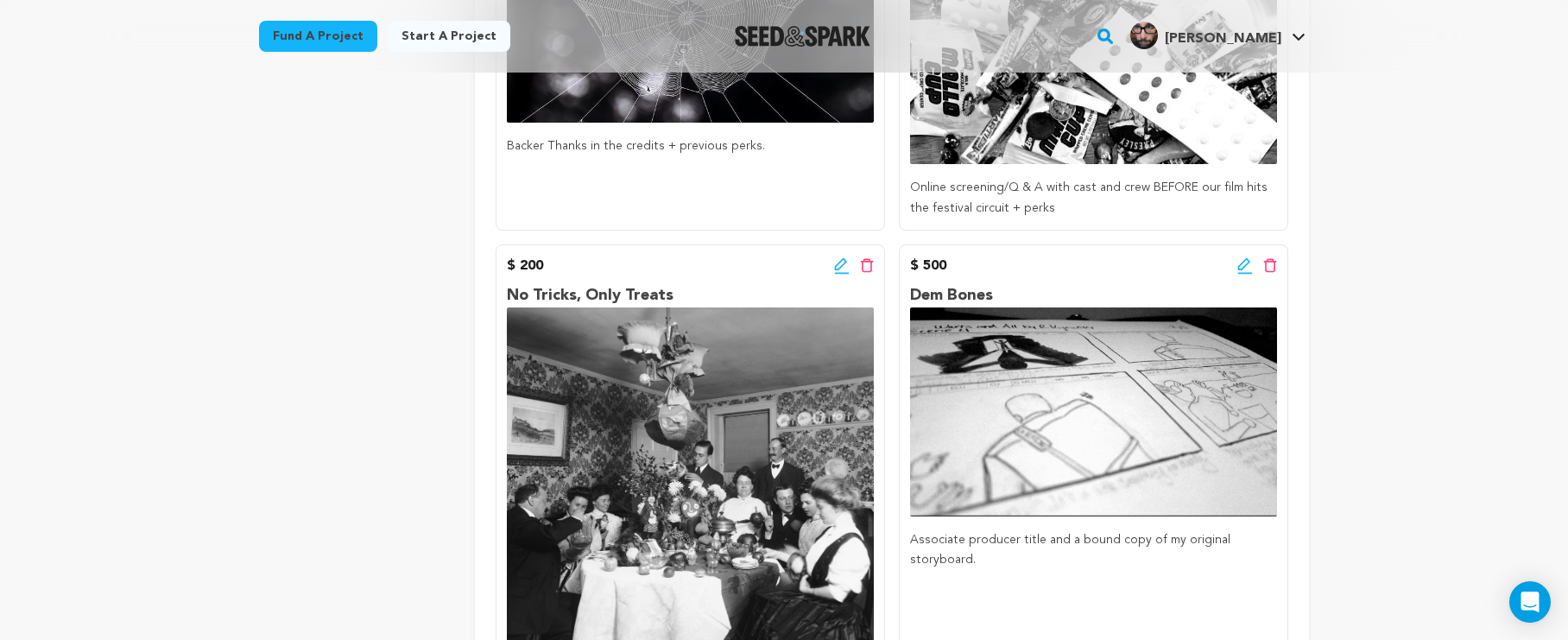
click at [1247, 261] on icon at bounding box center [1245, 266] width 15 height 17
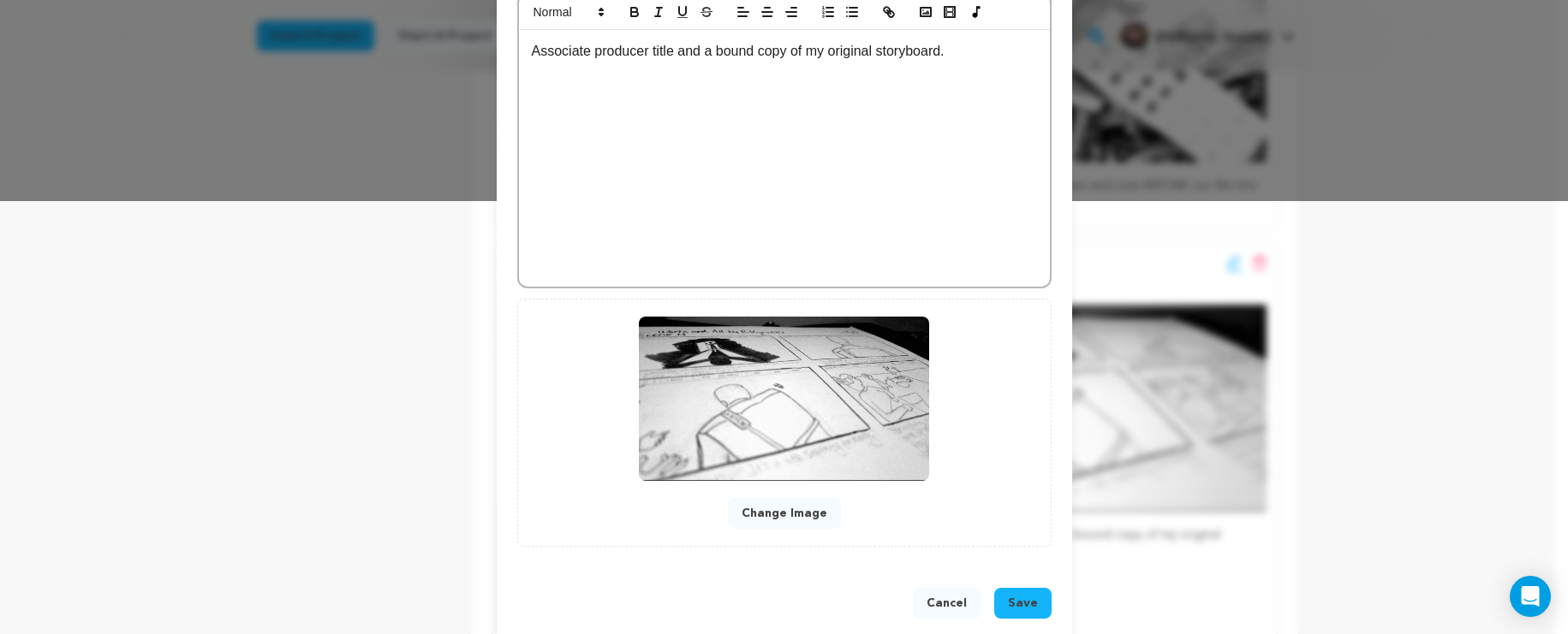
scroll to position [452, 0]
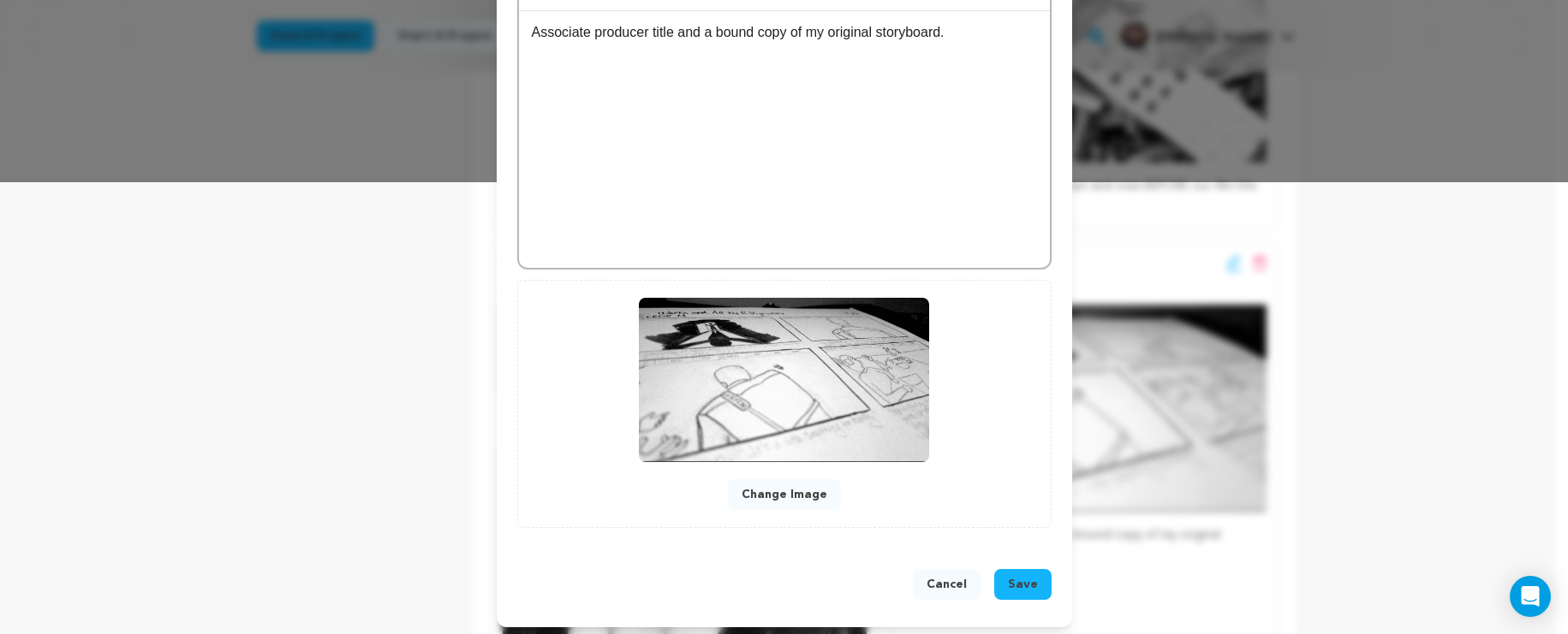
click at [1030, 576] on span "Save" at bounding box center [1022, 584] width 30 height 17
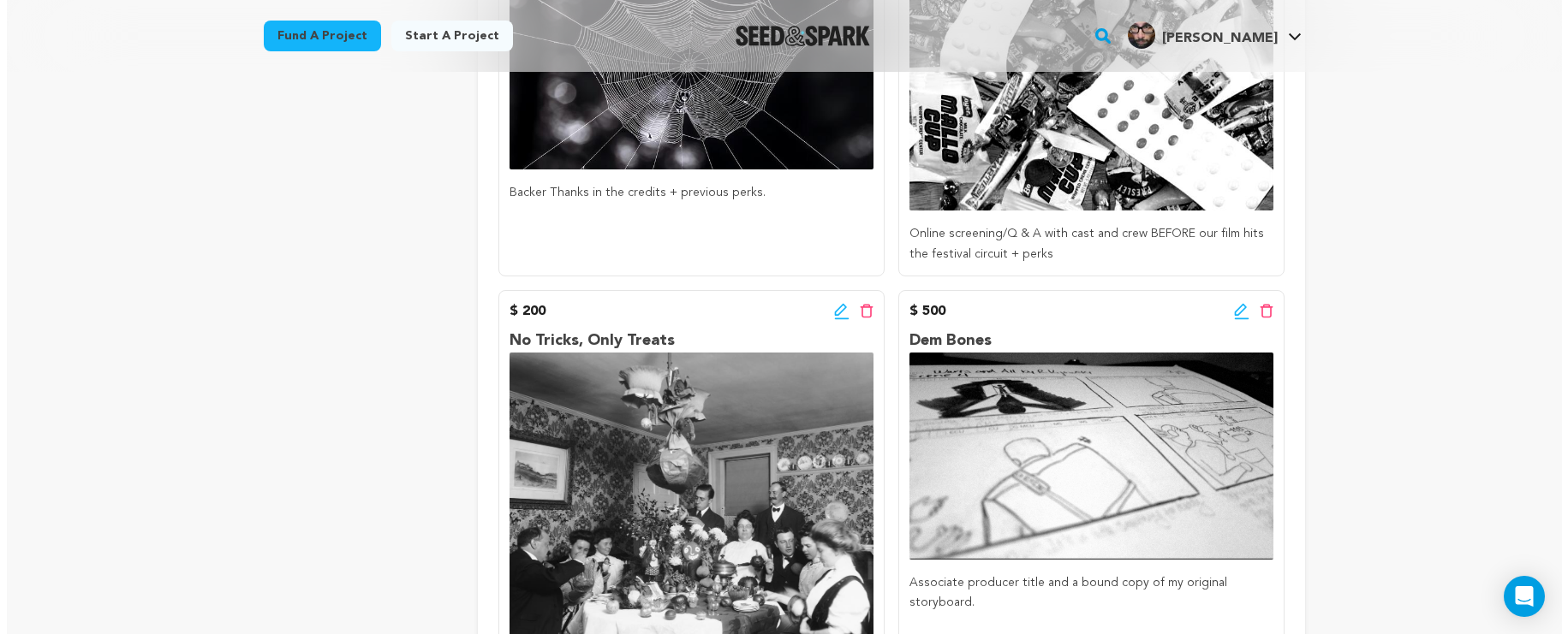
scroll to position [983, 0]
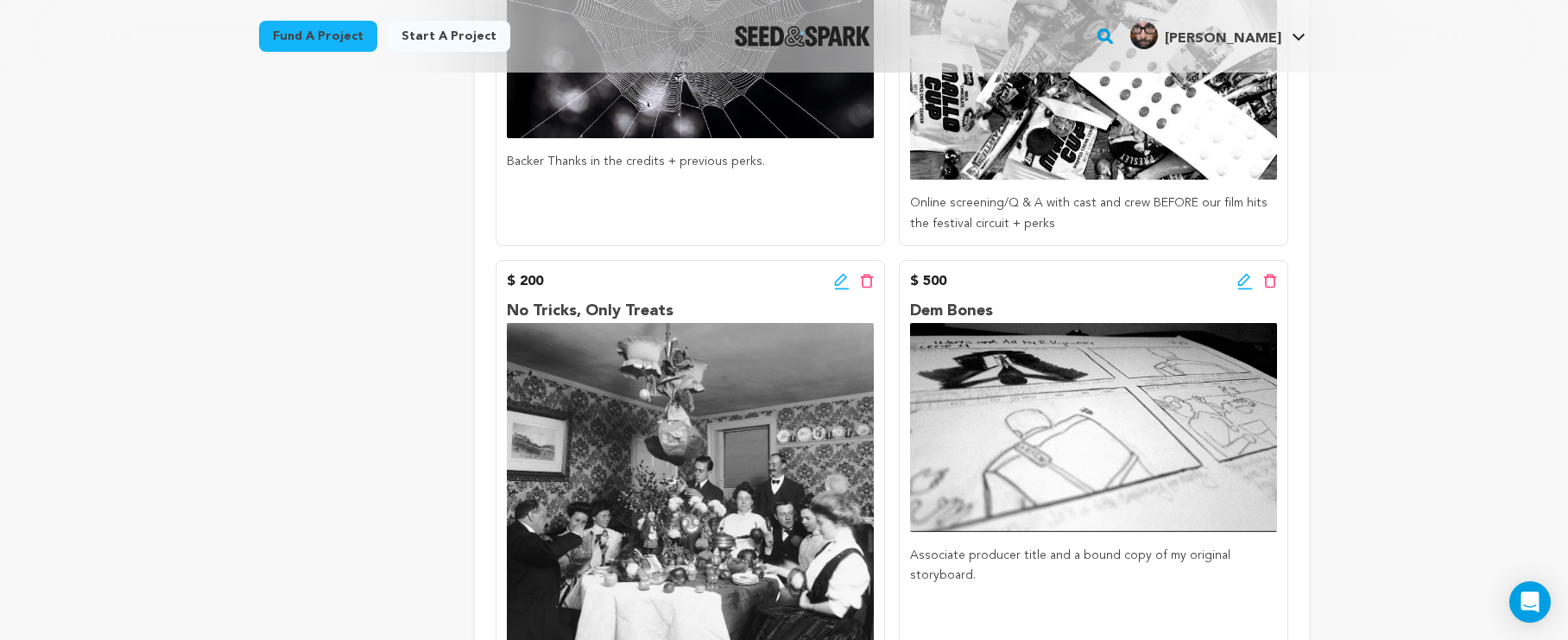
click at [1237, 276] on icon at bounding box center [1245, 282] width 15 height 17
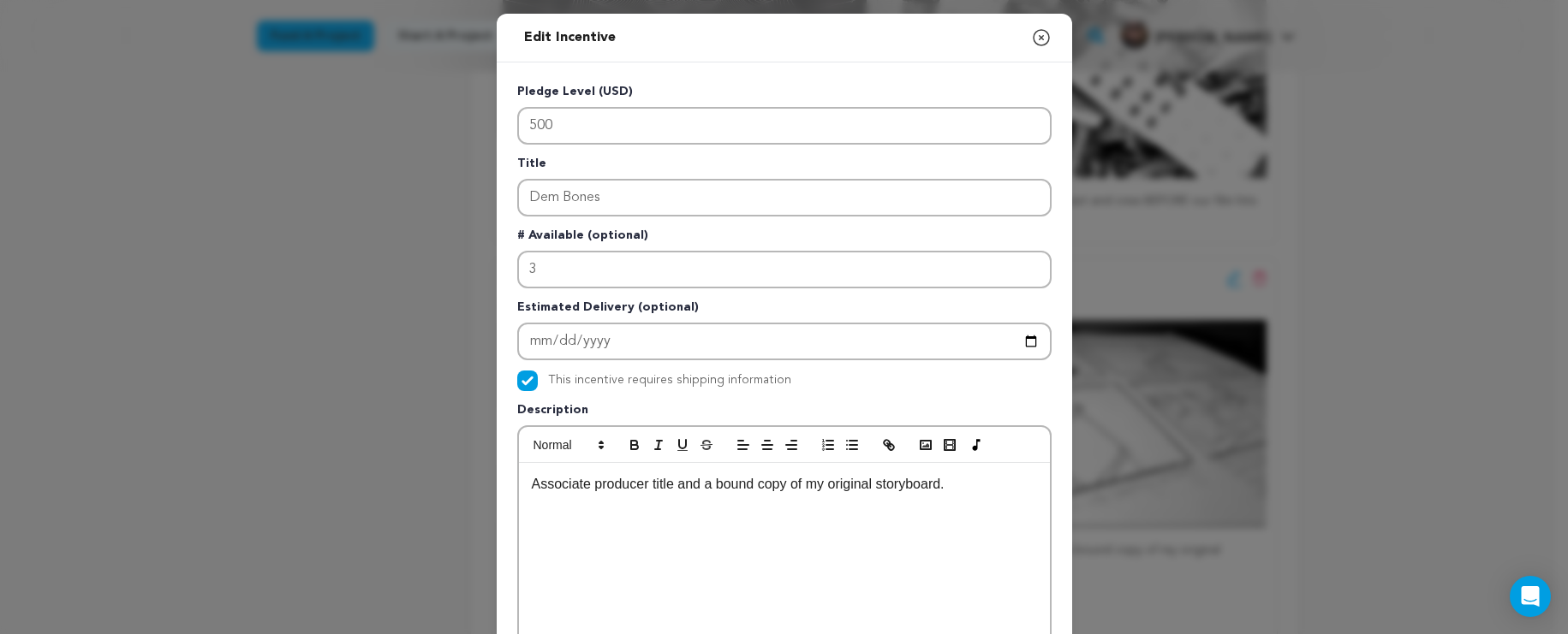
click at [789, 489] on p "Associate producer title and a bound copy of my original storyboard." at bounding box center [784, 484] width 505 height 22
click at [709, 487] on p "Associate producer title and a bound copy of my original storyboard." at bounding box center [784, 484] width 505 height 22
click at [1012, 490] on p "Associate producer title and a signed, bound copy of my original storyboard." at bounding box center [784, 484] width 505 height 22
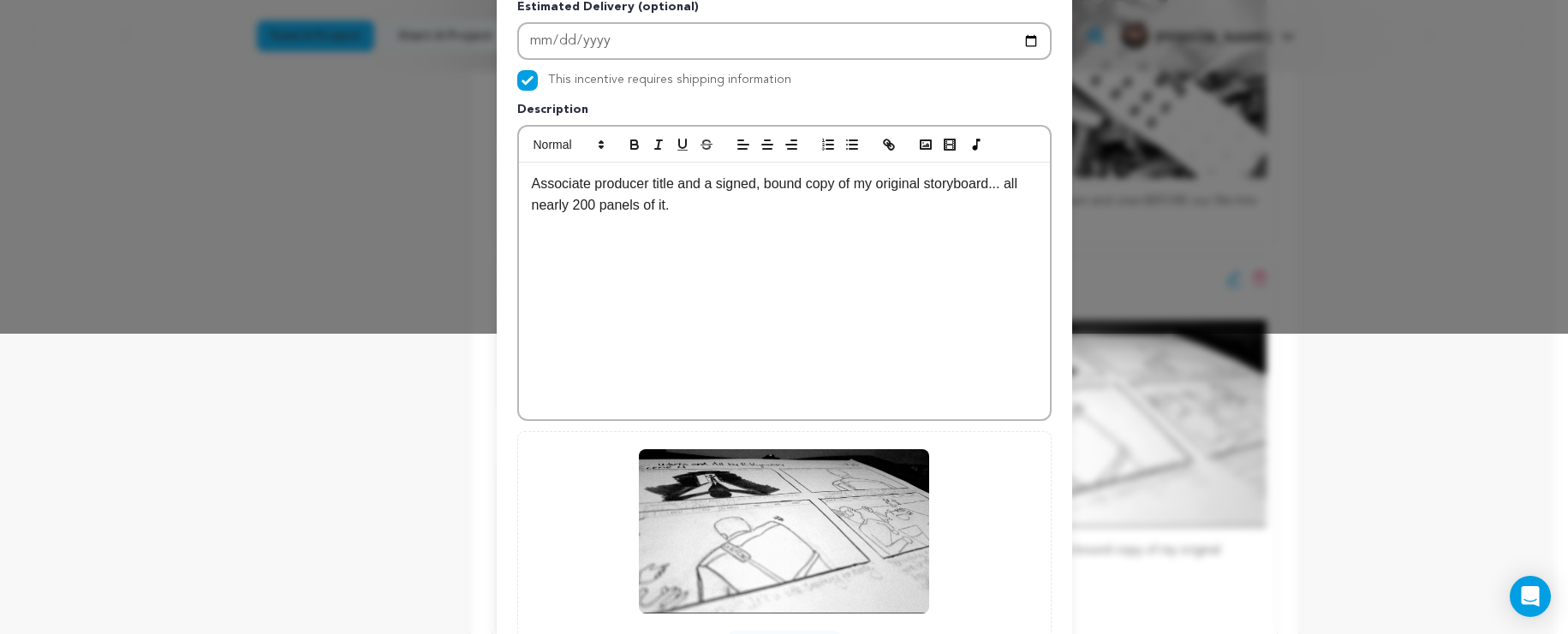
scroll to position [460, 0]
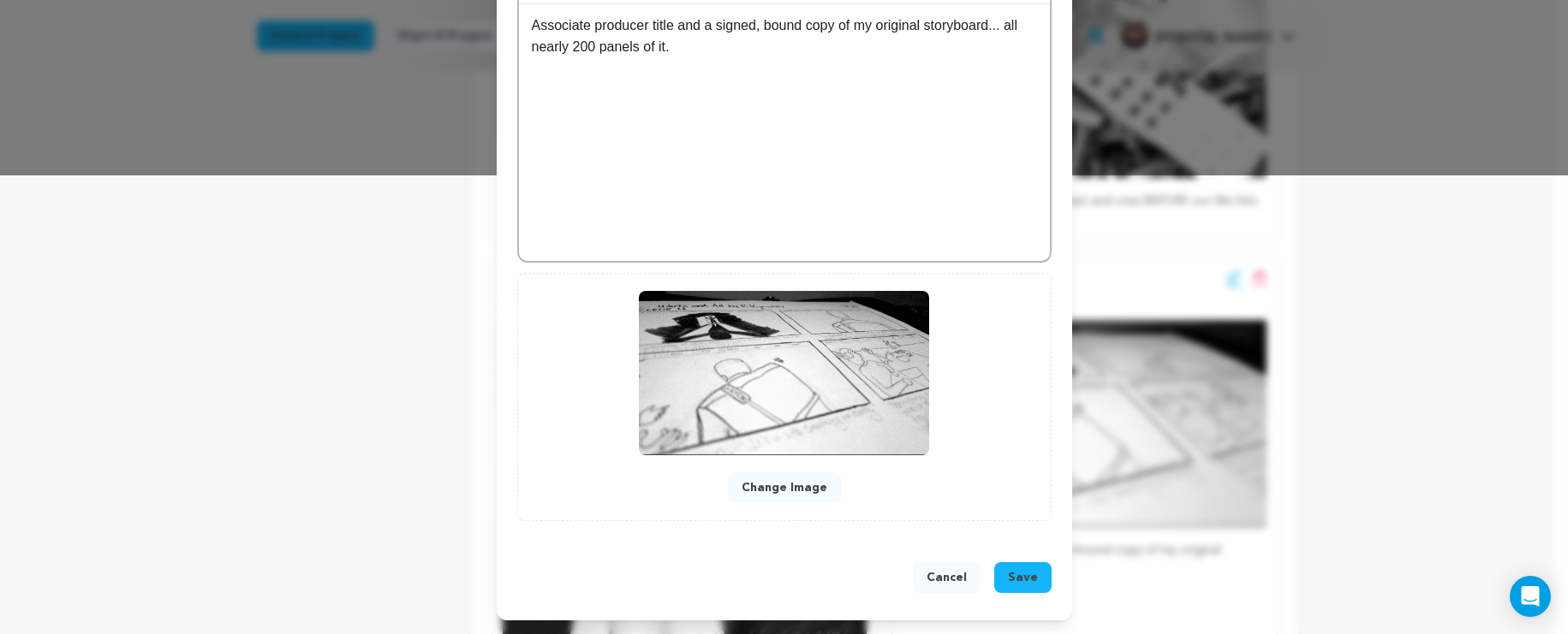
click at [1008, 574] on span "Save" at bounding box center [1022, 578] width 30 height 17
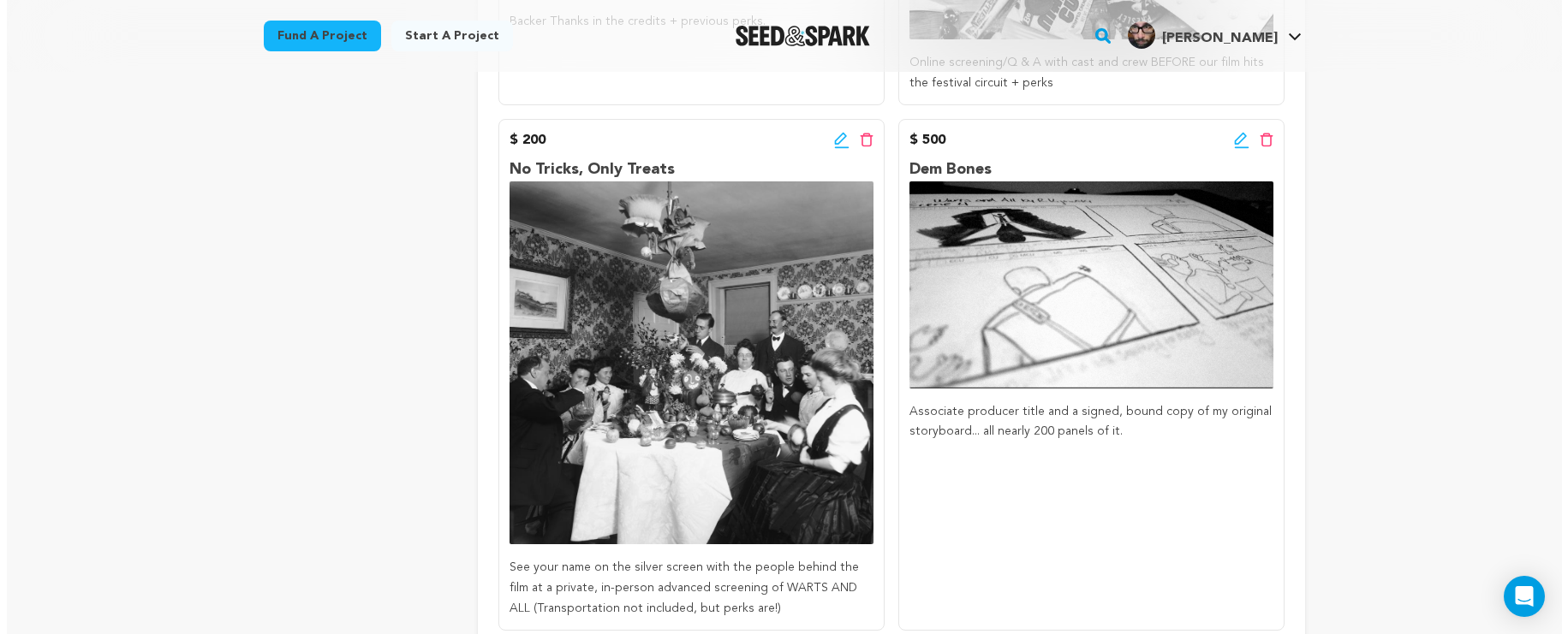
scroll to position [1034, 0]
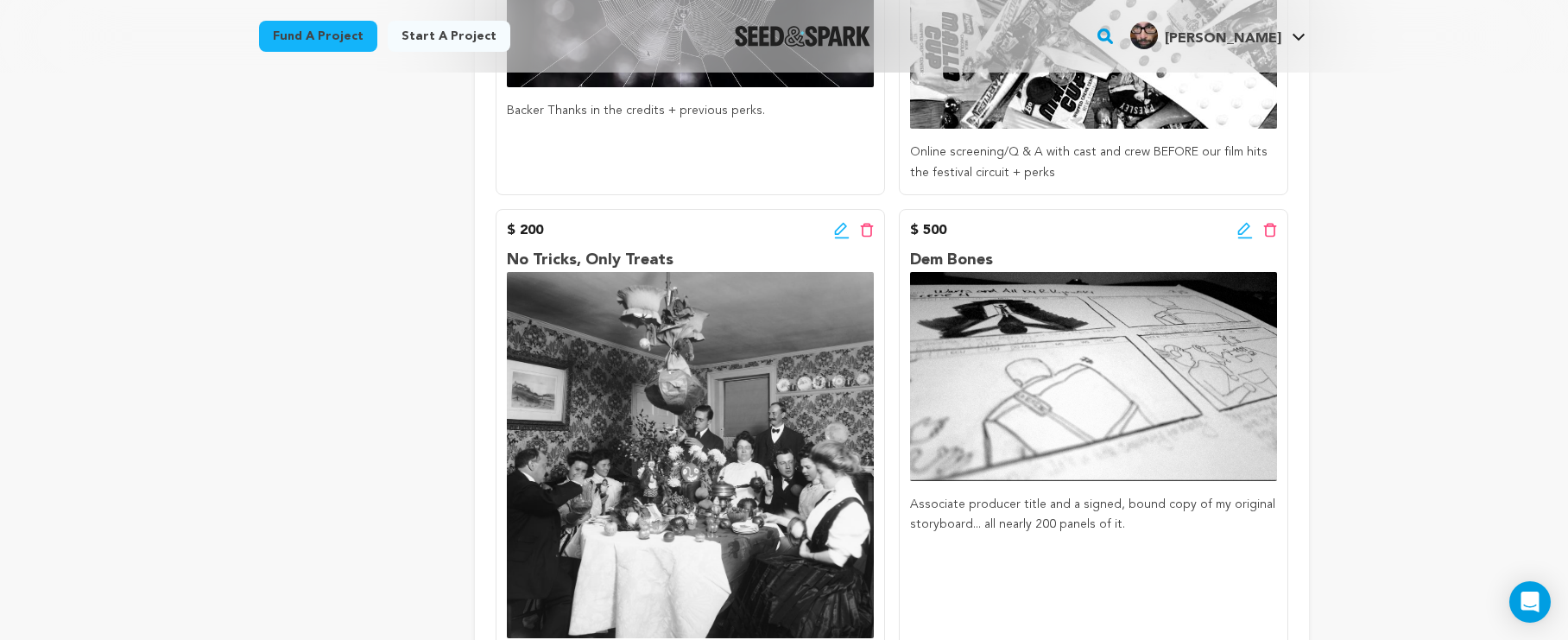
click at [1183, 497] on p "Associate producer title and a signed, bound copy of my original storyboard... …" at bounding box center [1093, 515] width 367 height 41
click at [1152, 498] on p "Associate producer title and a signed, bound copy of my original storyboard... …" at bounding box center [1093, 515] width 367 height 41
click at [1242, 222] on icon at bounding box center [1245, 231] width 15 height 17
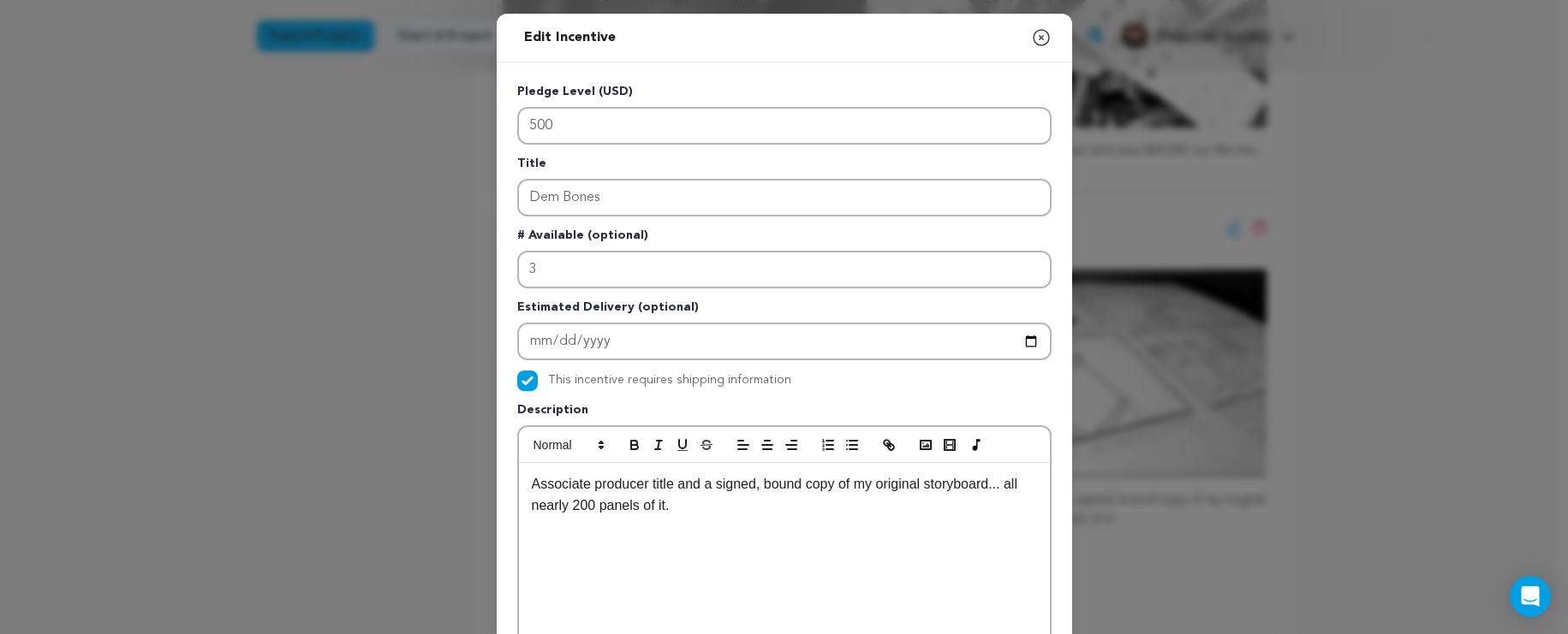
click at [802, 484] on p "Associate producer title and a signed, bound copy of my original storyboard... …" at bounding box center [784, 495] width 505 height 44
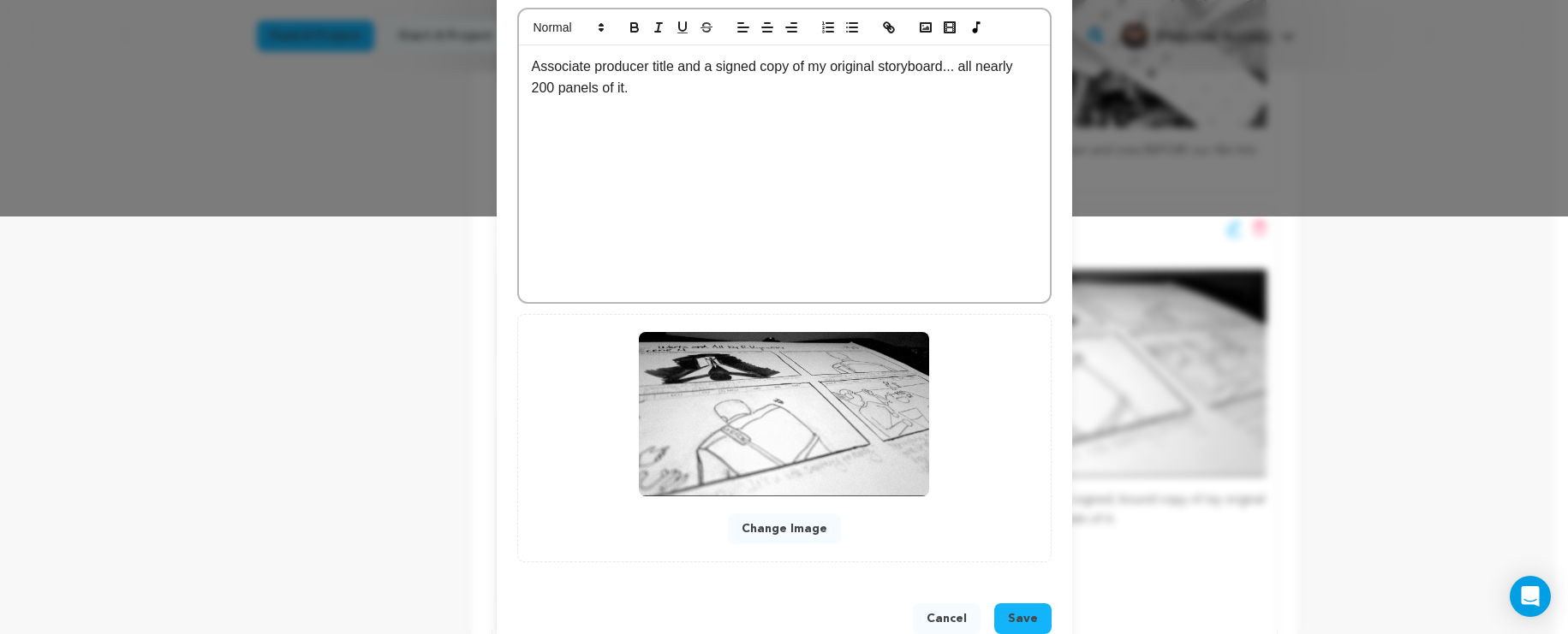
scroll to position [460, 0]
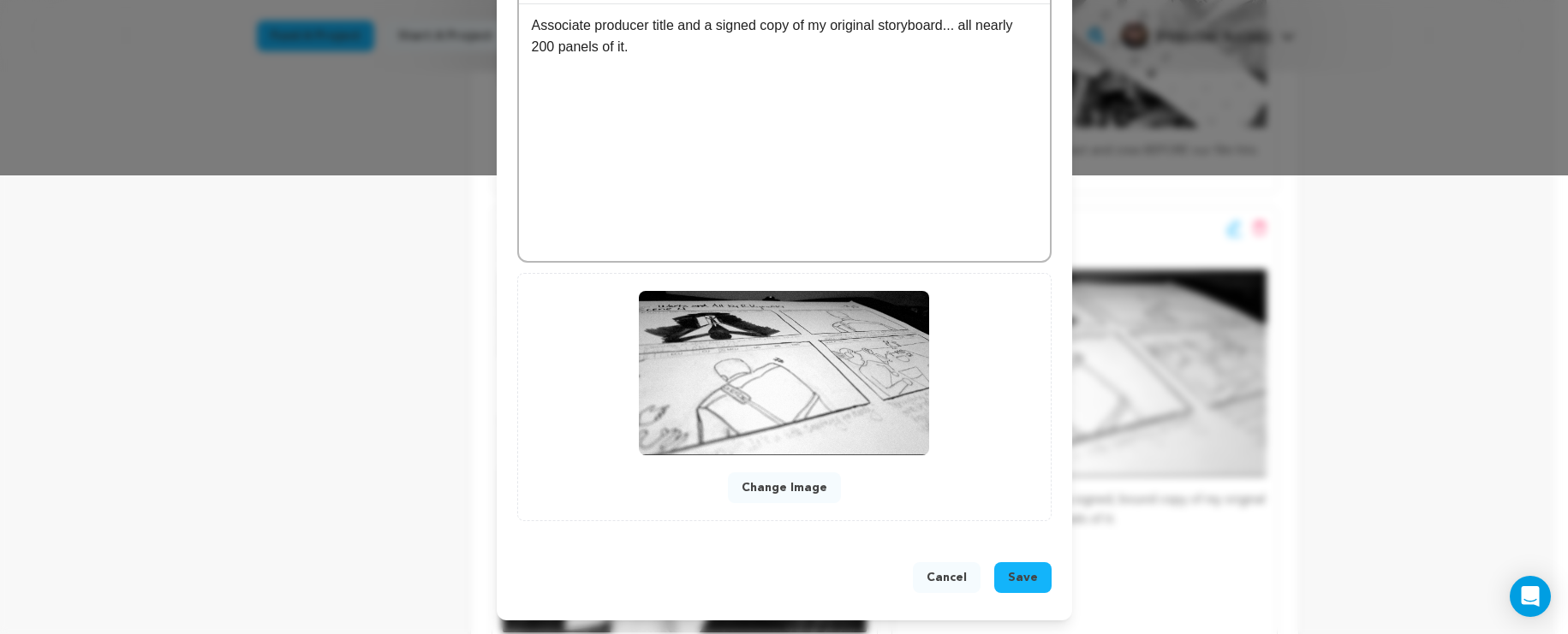
click at [1003, 573] on button "Save" at bounding box center [1023, 578] width 57 height 30
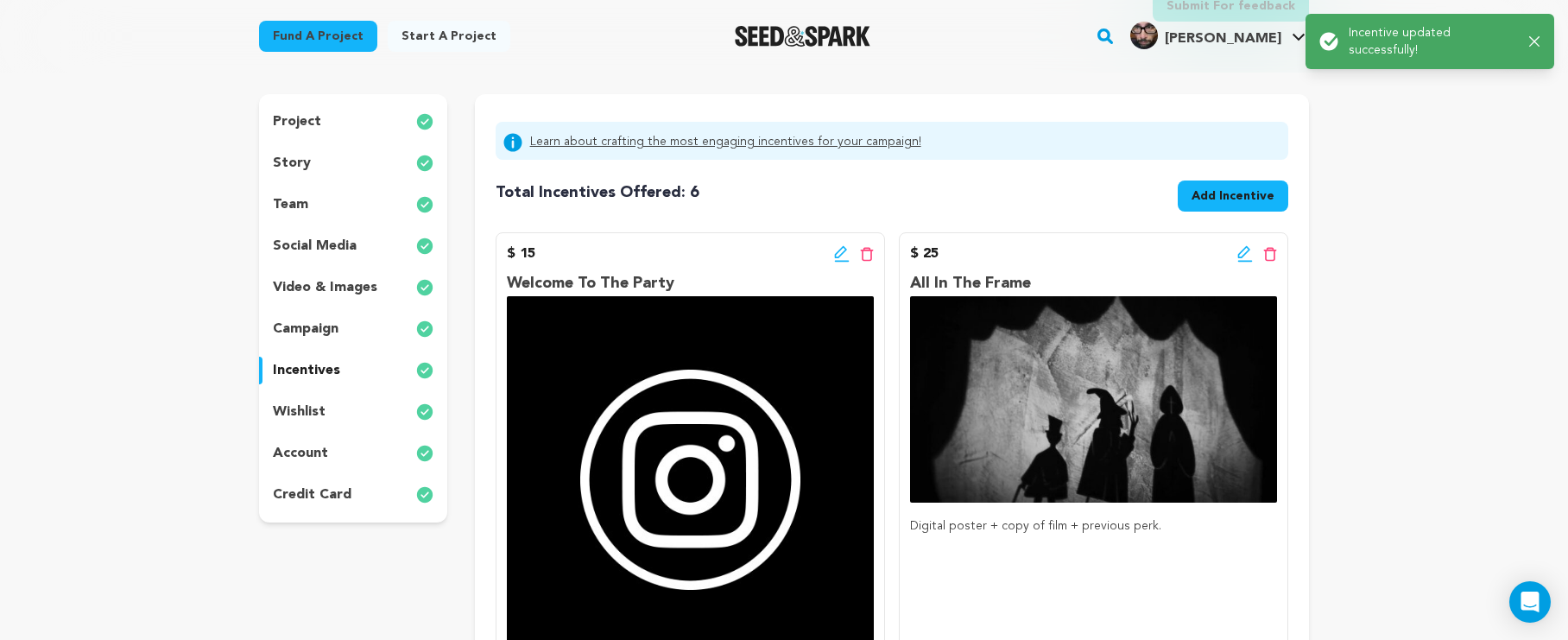
scroll to position [0, 0]
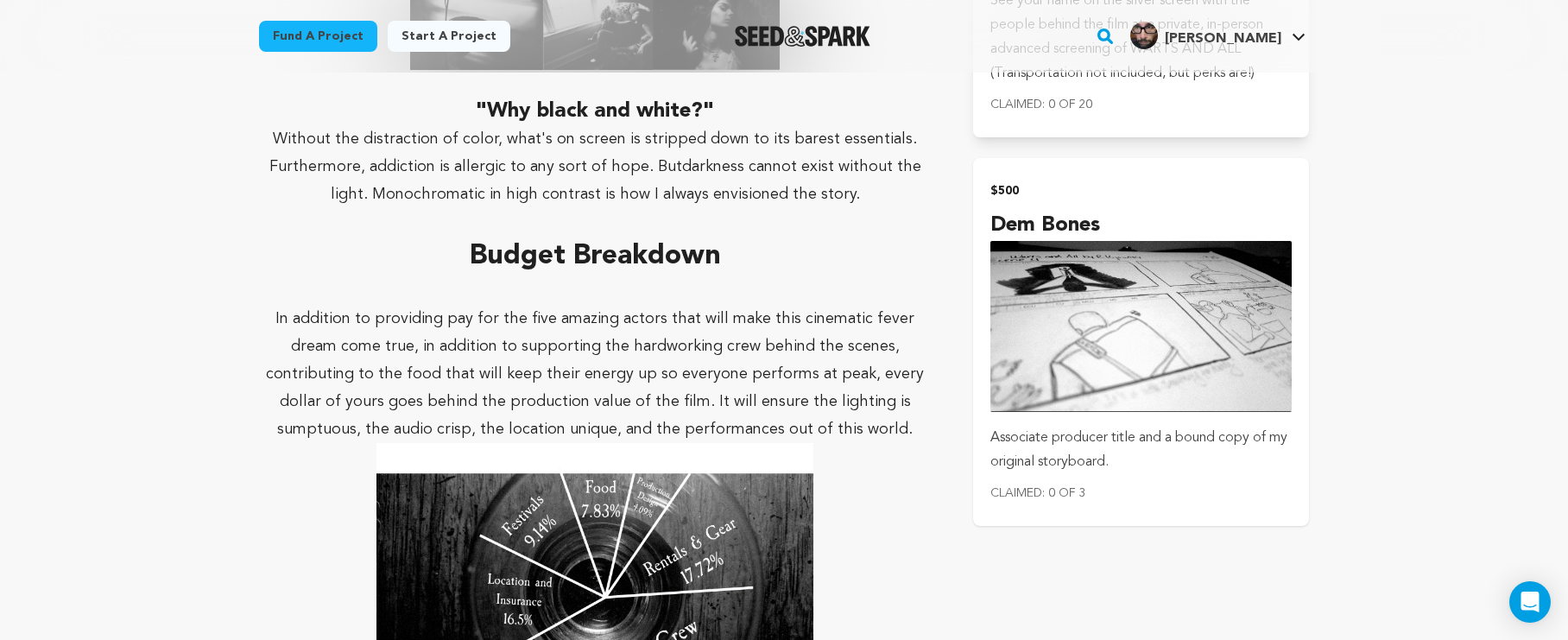
scroll to position [3049, 0]
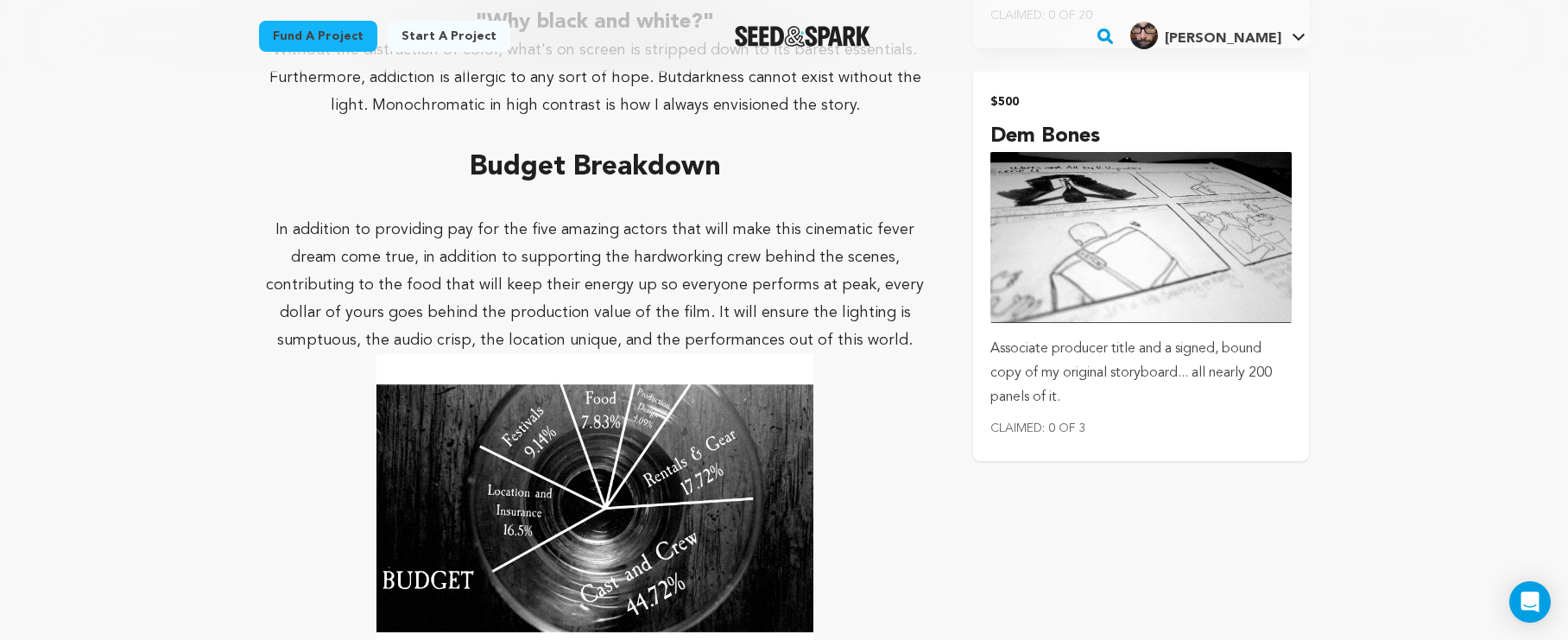
scroll to position [3200, 0]
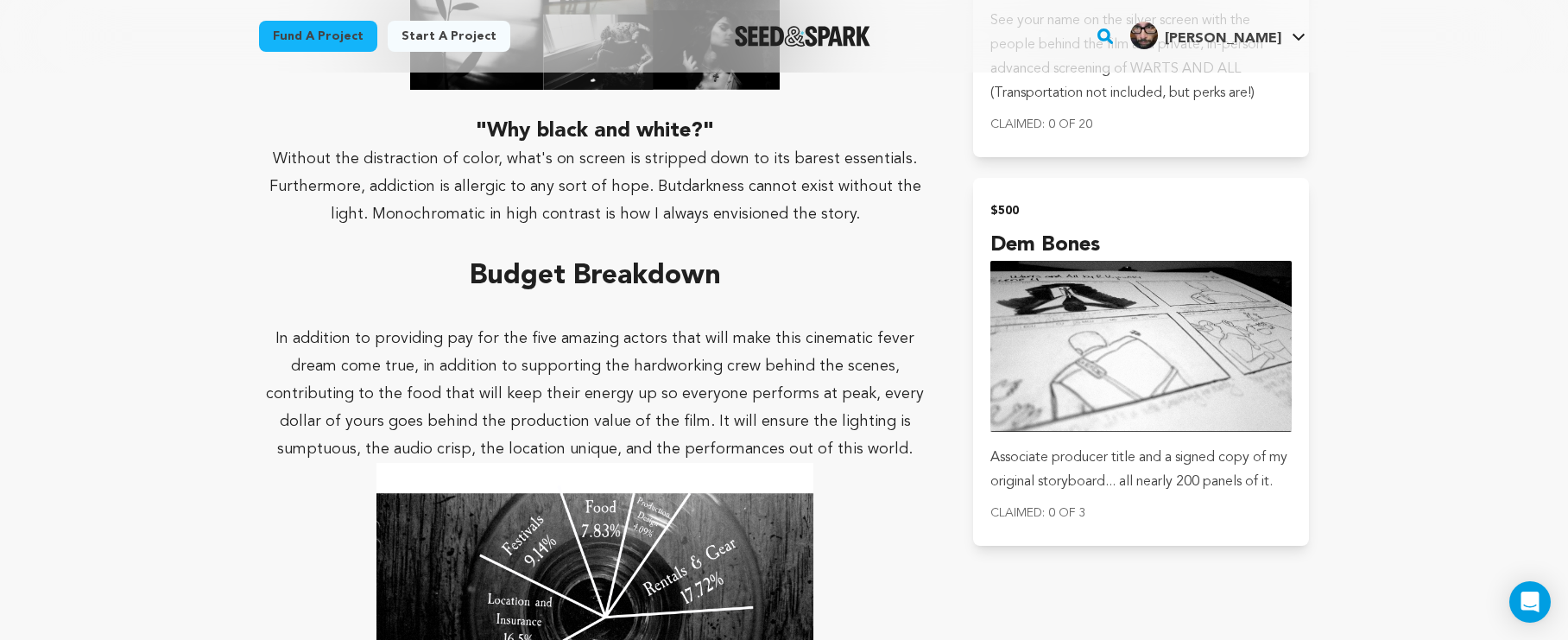
scroll to position [2661, 0]
